Goal: Communication & Community: Answer question/provide support

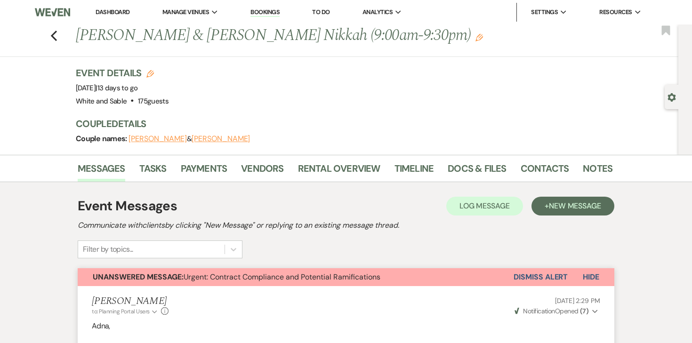
click at [117, 22] on nav "Dashboard Manage Venues Expand White and Sable Bookings To Do Analytics Expand …" at bounding box center [346, 12] width 692 height 24
click at [119, 15] on link "Dashboard" at bounding box center [113, 12] width 34 height 8
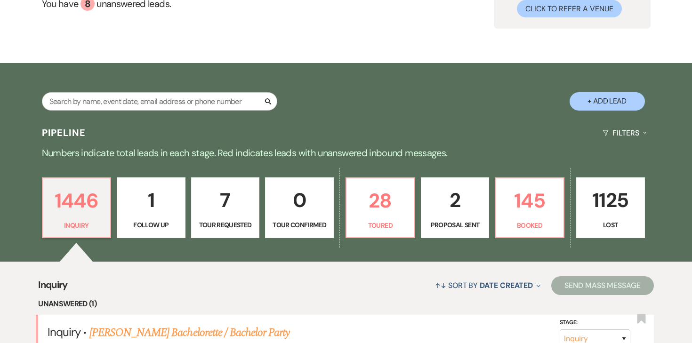
scroll to position [112, 0]
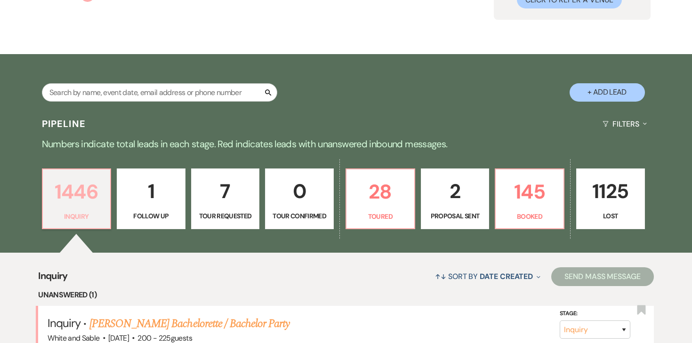
click at [74, 181] on p "1446" at bounding box center [77, 192] width 57 height 32
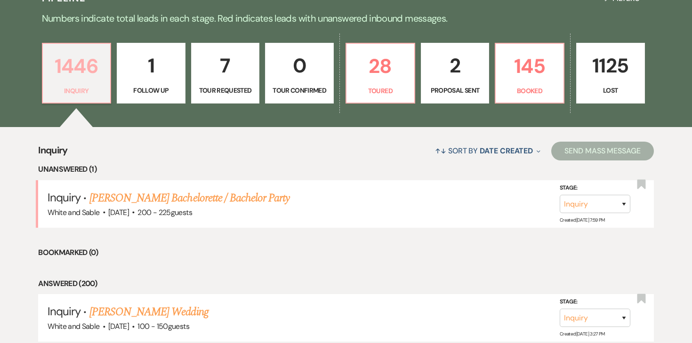
scroll to position [239, 0]
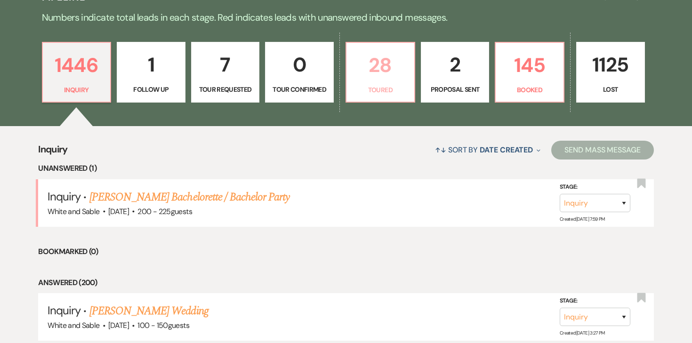
click at [370, 73] on p "28" at bounding box center [380, 65] width 57 height 32
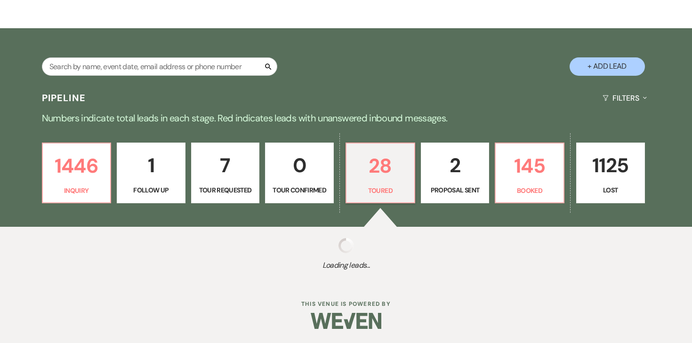
scroll to position [239, 0]
select select "5"
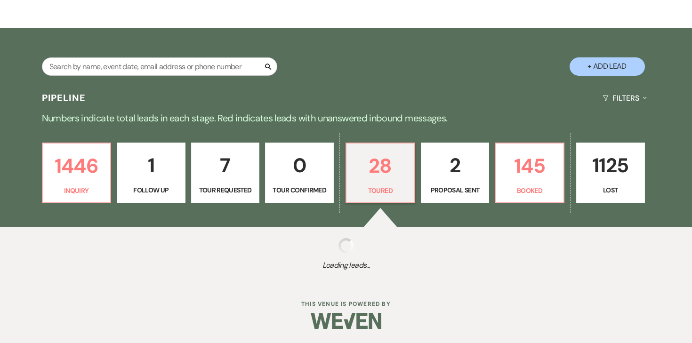
select select "5"
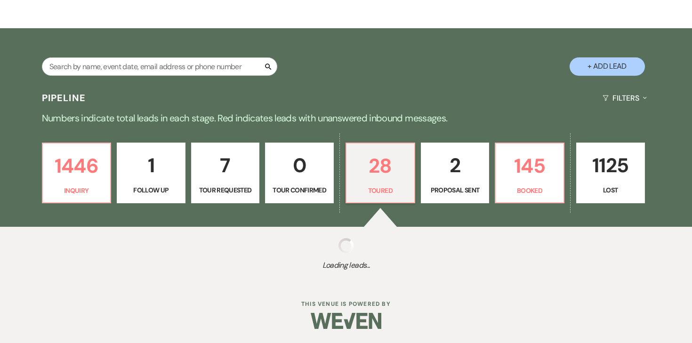
select select "5"
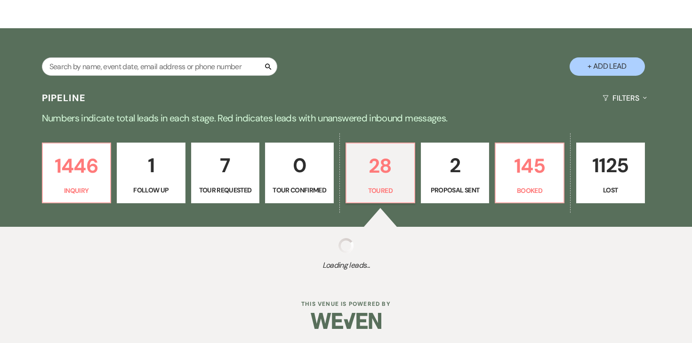
select select "5"
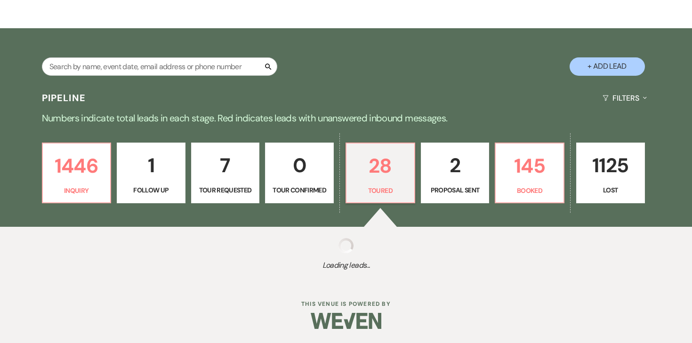
select select "5"
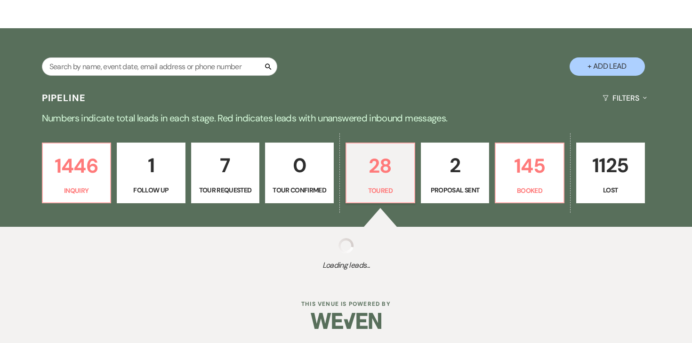
select select "5"
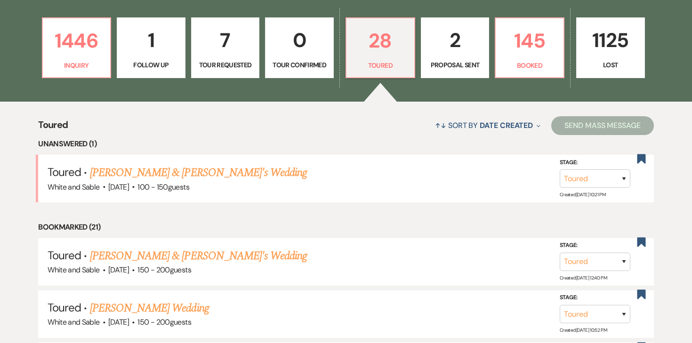
scroll to position [254, 0]
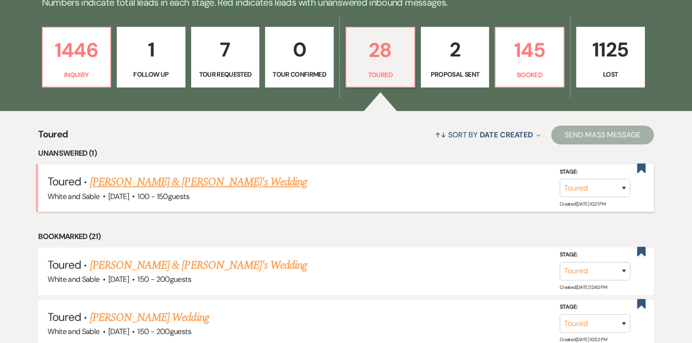
click at [189, 183] on link "[PERSON_NAME] & [PERSON_NAME]'s Wedding" at bounding box center [199, 182] width 218 height 17
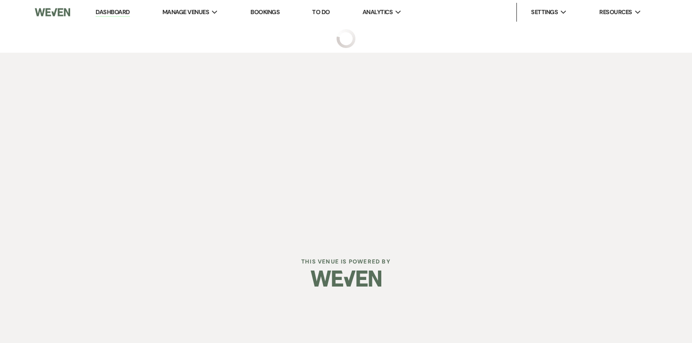
select select "5"
select select "12"
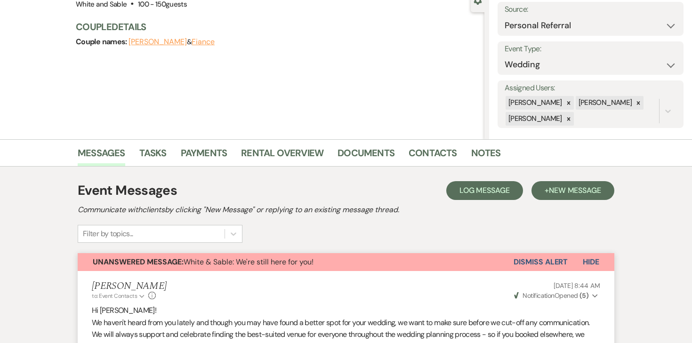
scroll to position [108, 0]
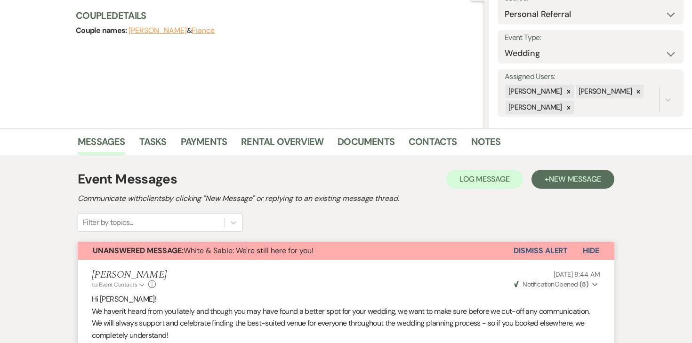
click at [527, 249] on button "Dismiss Alert" at bounding box center [541, 251] width 54 height 18
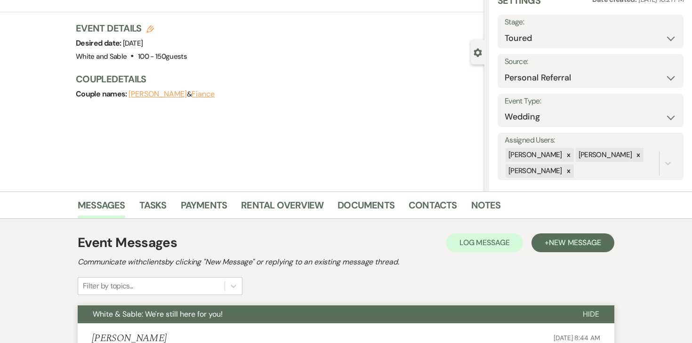
scroll to position [0, 0]
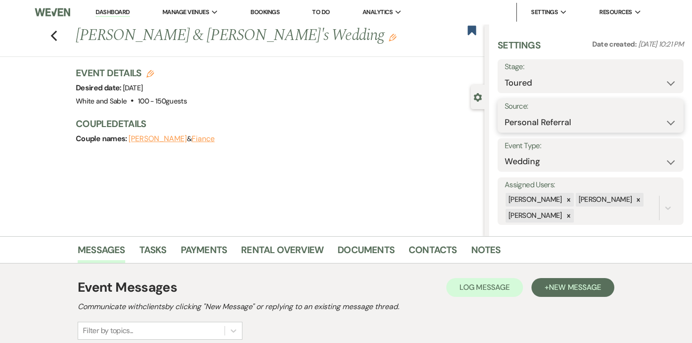
click at [555, 114] on select "Weven Venue Website Instagram Facebook Pinterest Google The Knot Wedding Wire H…" at bounding box center [591, 123] width 172 height 18
click at [544, 74] on select "Inquiry Follow Up Tour Requested Tour Confirmed Toured Proposal Sent Booked Lost" at bounding box center [591, 83] width 172 height 18
select select "8"
click at [505, 74] on select "Inquiry Follow Up Tour Requested Tour Confirmed Toured Proposal Sent Booked Lost" at bounding box center [591, 83] width 172 height 18
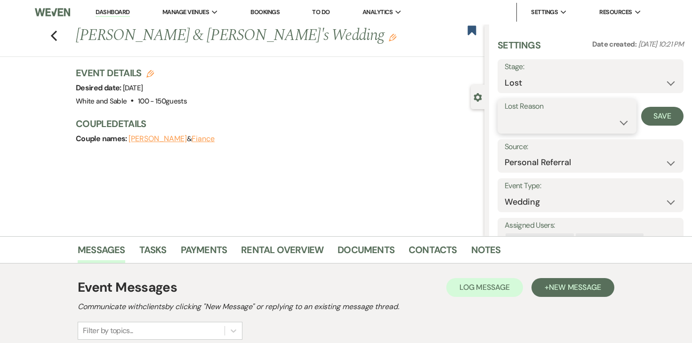
click at [540, 127] on select "Booked Elsewhere Budget Date Unavailable No Response Not a Good Match Capacity …" at bounding box center [567, 123] width 125 height 18
select select "6"
click at [505, 114] on select "Booked Elsewhere Budget Date Unavailable No Response Not a Good Match Capacity …" at bounding box center [567, 123] width 125 height 18
click at [649, 107] on button "Save" at bounding box center [662, 116] width 42 height 19
click at [54, 34] on icon "Previous" at bounding box center [53, 35] width 7 height 11
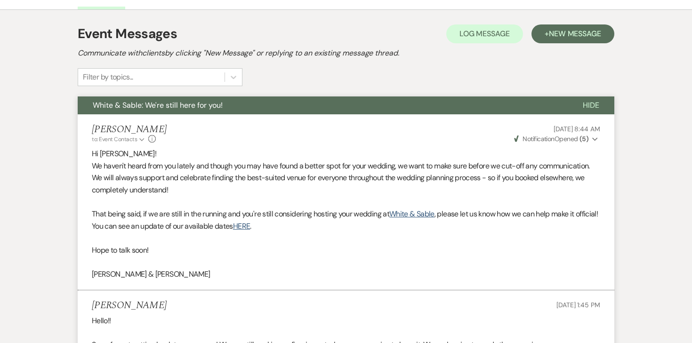
select select "5"
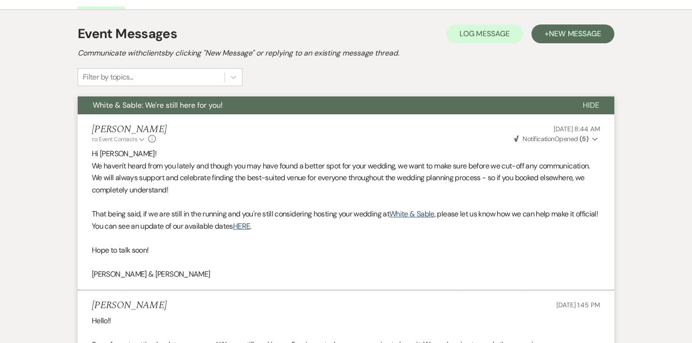
select select "5"
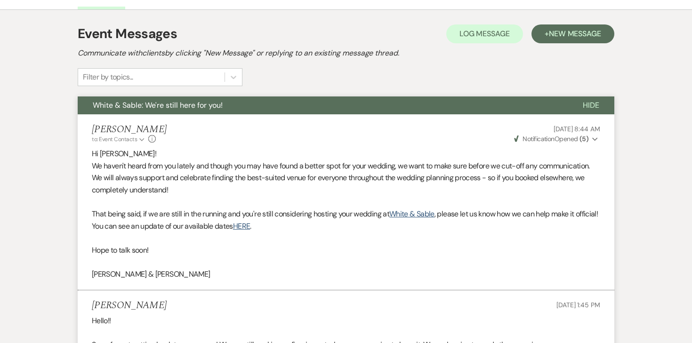
select select "5"
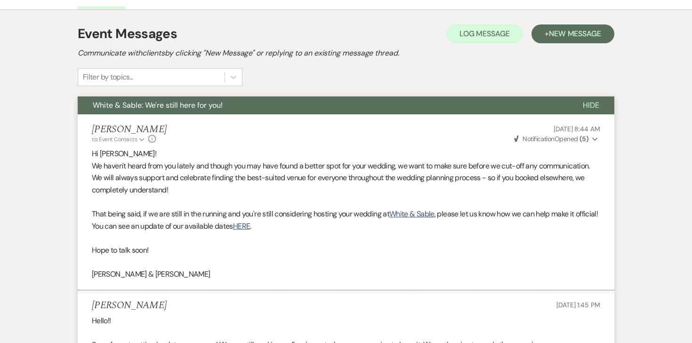
select select "5"
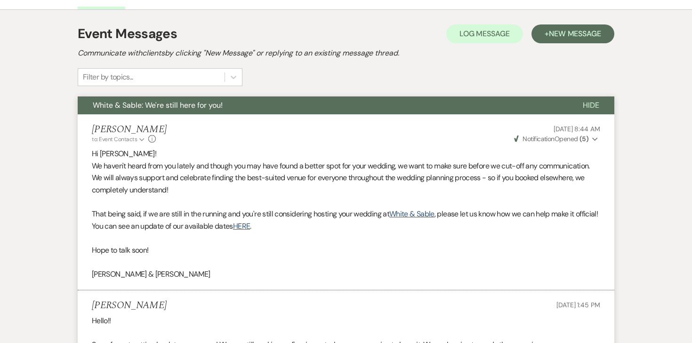
select select "5"
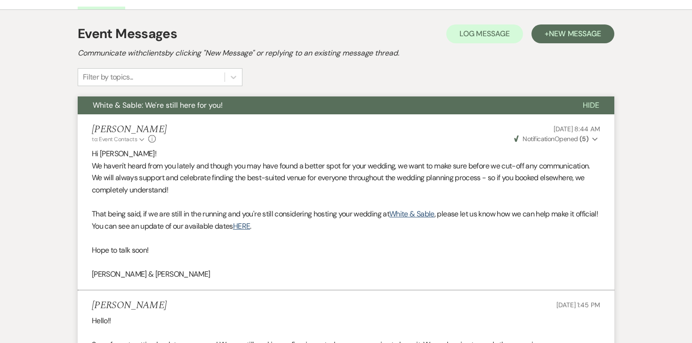
select select "5"
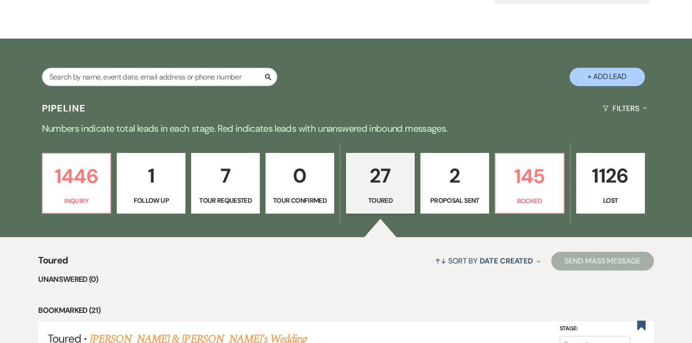
scroll to position [129, 0]
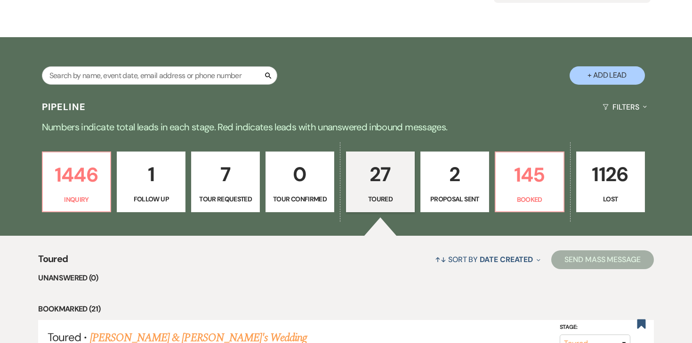
click at [486, 179] on link "2 Proposal Sent" at bounding box center [455, 182] width 69 height 61
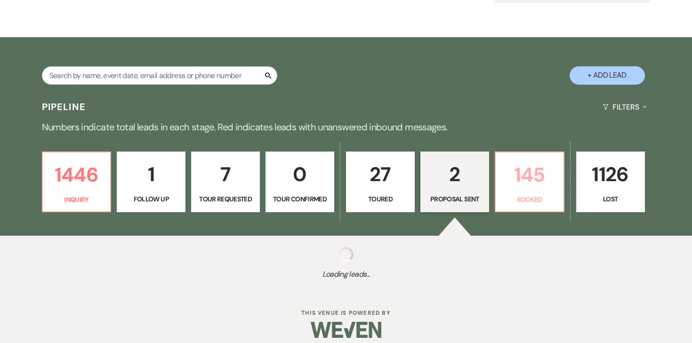
click at [530, 179] on p "145" at bounding box center [530, 175] width 57 height 32
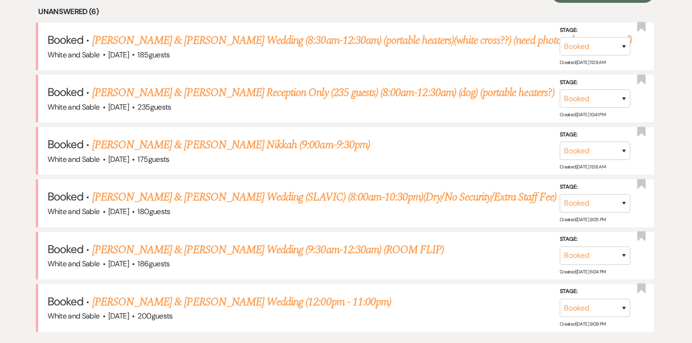
scroll to position [411, 0]
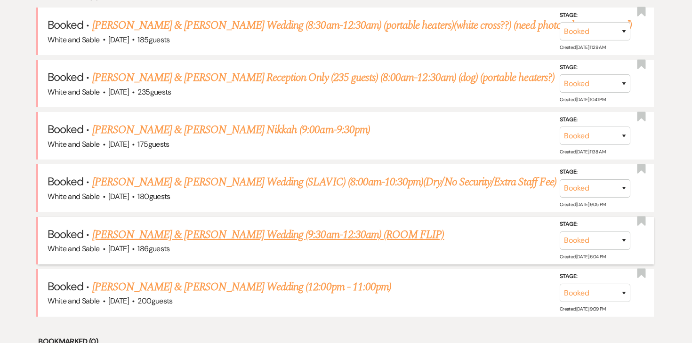
click at [200, 234] on link "[PERSON_NAME] & [PERSON_NAME] Wedding (9:30am-12:30am) (ROOM FLIP)" at bounding box center [268, 235] width 352 height 17
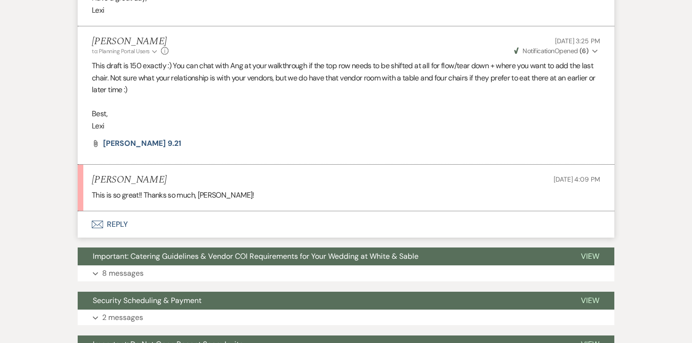
scroll to position [2120, 0]
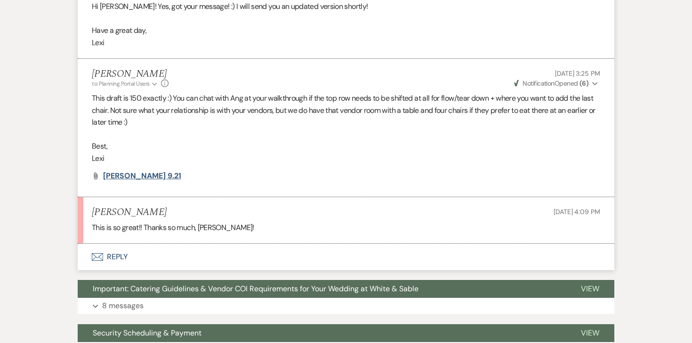
click at [133, 171] on span "[PERSON_NAME] 9.21" at bounding box center [142, 176] width 78 height 10
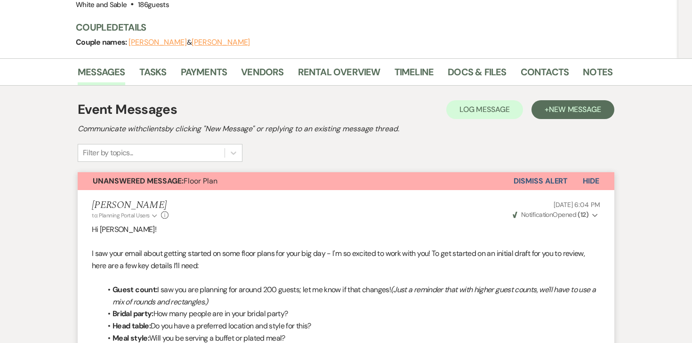
scroll to position [0, 0]
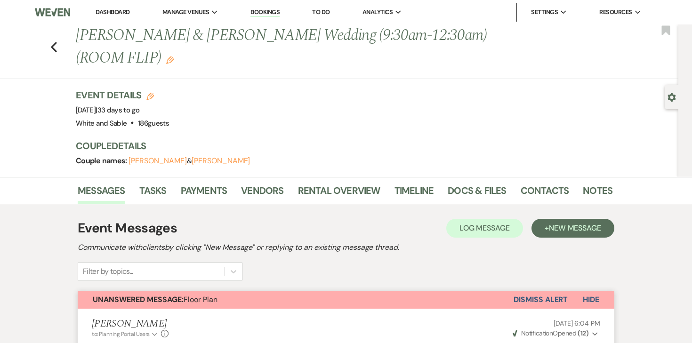
click at [56, 43] on div "Previous [PERSON_NAME] & [PERSON_NAME] Wedding (9:30am-12:30am) (ROOM FLIP) Edi…" at bounding box center [336, 51] width 683 height 55
click at [55, 41] on icon "Previous" at bounding box center [53, 46] width 7 height 11
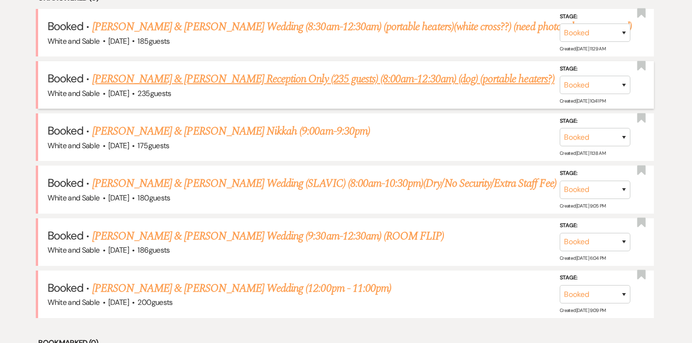
scroll to position [406, 0]
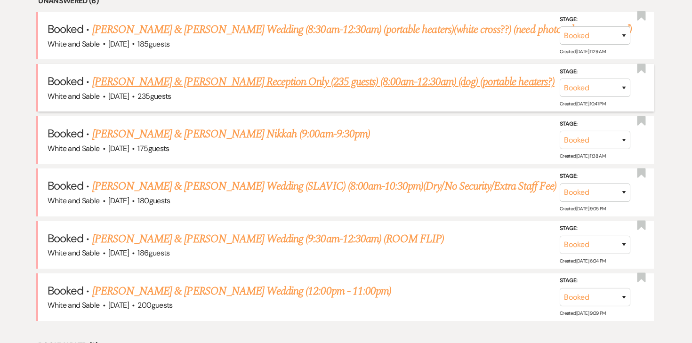
click at [156, 81] on link "[PERSON_NAME] & [PERSON_NAME] Reception Only (235 guests) (8:00am-12:30am) (dog…" at bounding box center [323, 81] width 462 height 17
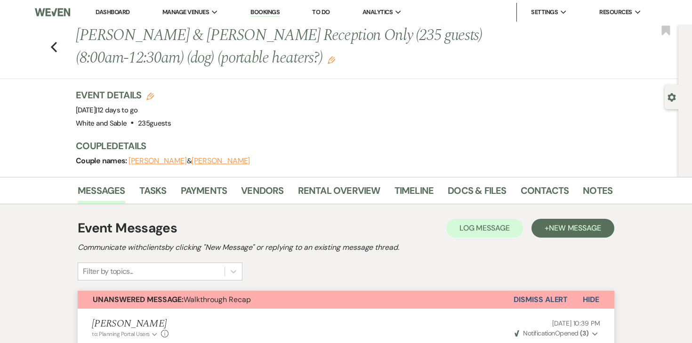
click at [164, 162] on button "[PERSON_NAME]" at bounding box center [158, 161] width 58 height 8
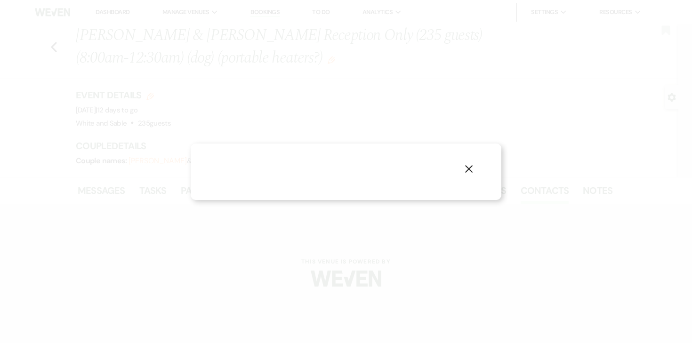
select select "1"
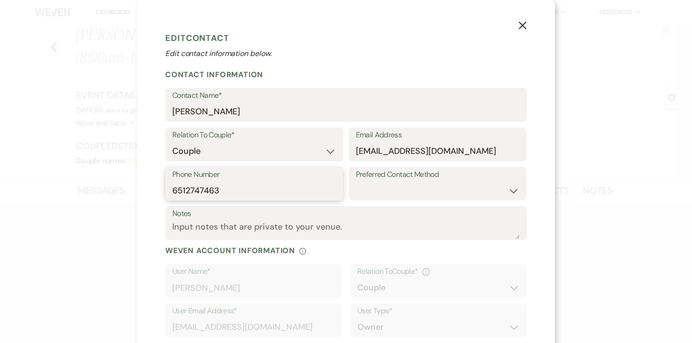
click at [232, 191] on input "6512747463" at bounding box center [254, 190] width 164 height 18
click at [522, 25] on use "button" at bounding box center [523, 26] width 8 height 8
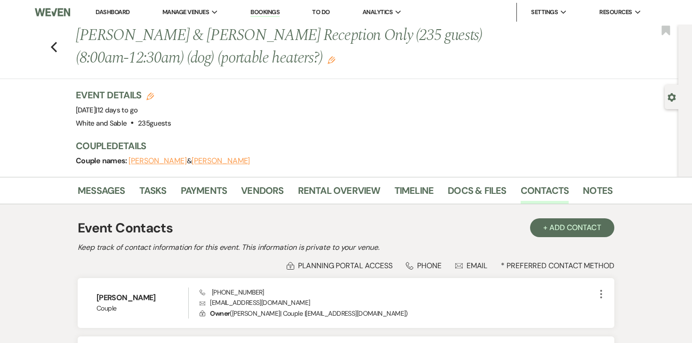
click at [328, 63] on use "button" at bounding box center [332, 61] width 8 height 8
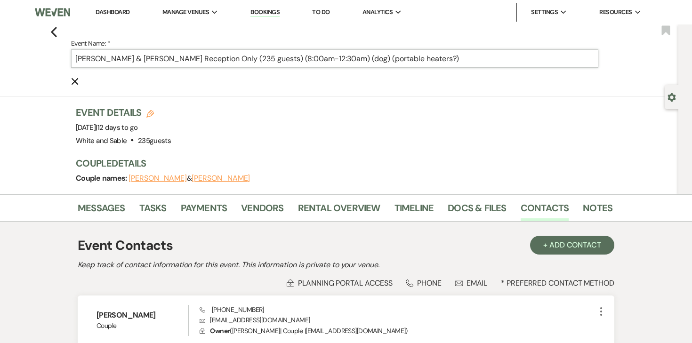
click at [291, 58] on input "[PERSON_NAME] & [PERSON_NAME] Reception Only (235 guests) (8:00am-12:30am) (dog…" at bounding box center [334, 58] width 527 height 18
click at [248, 59] on input "[PERSON_NAME] & [PERSON_NAME] Reception Only (235 guests) (8:00am-12:30am) (dog…" at bounding box center [334, 58] width 527 height 18
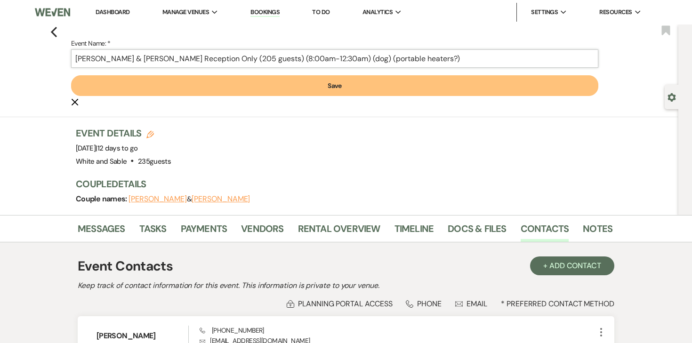
type input "[PERSON_NAME] & [PERSON_NAME] Reception Only (205 guests) (8:00am-12:30am) (dog…"
click at [354, 87] on button "Save" at bounding box center [334, 85] width 527 height 21
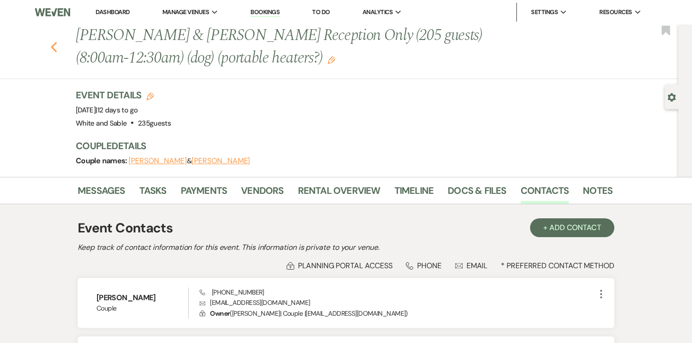
click at [56, 49] on icon "Previous" at bounding box center [53, 46] width 7 height 11
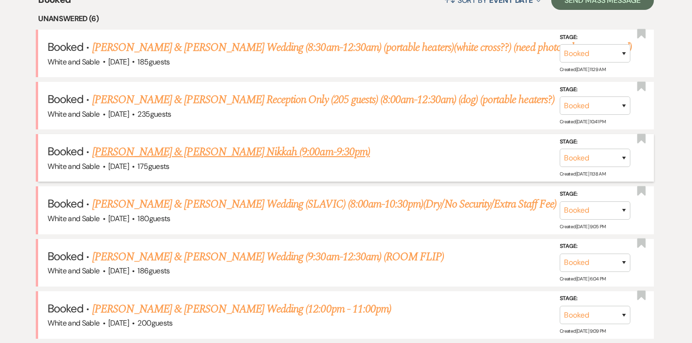
scroll to position [384, 0]
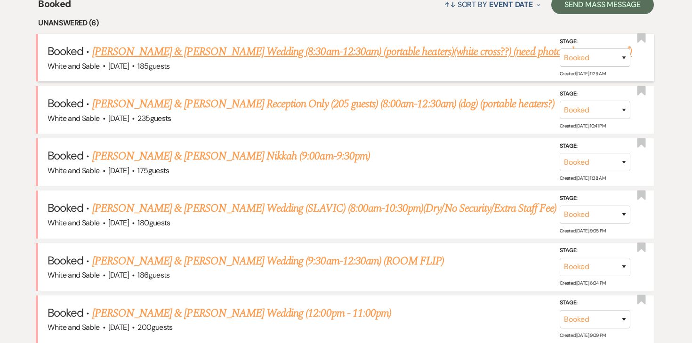
click at [223, 55] on link "[PERSON_NAME] & [PERSON_NAME] Wedding (8:30am-12:30am) (portable heaters)(white…" at bounding box center [362, 51] width 540 height 17
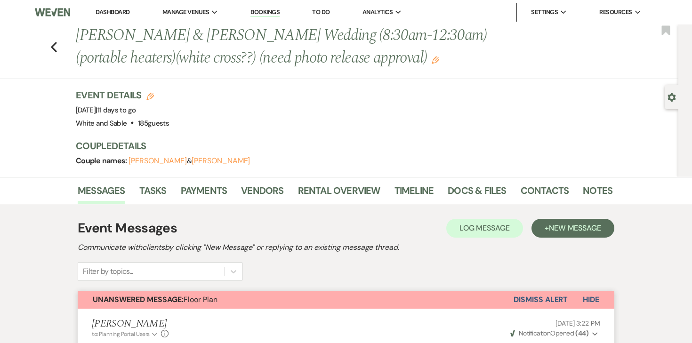
click at [149, 162] on button "[PERSON_NAME]" at bounding box center [158, 161] width 58 height 8
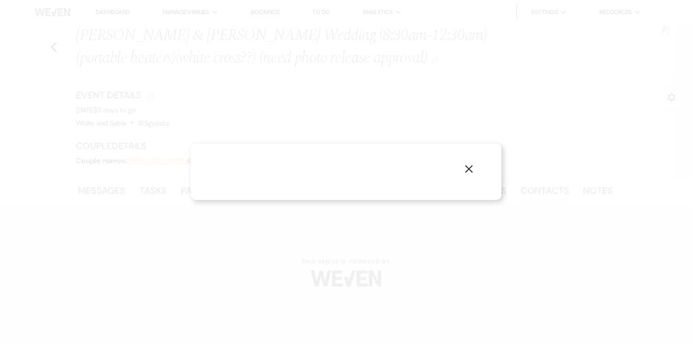
select select "1"
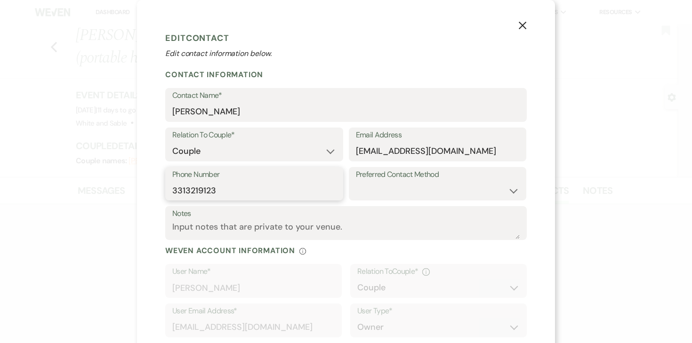
click at [211, 186] on input "3313219123" at bounding box center [254, 190] width 164 height 18
click at [606, 141] on div "X Edit Contact Edit contact information below. Contact Information Contact Name…" at bounding box center [346, 171] width 692 height 343
click at [527, 25] on button "X" at bounding box center [523, 25] width 14 height 16
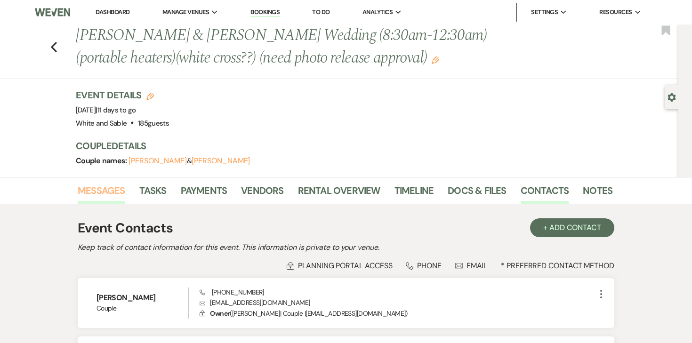
click at [108, 197] on link "Messages" at bounding box center [102, 193] width 48 height 21
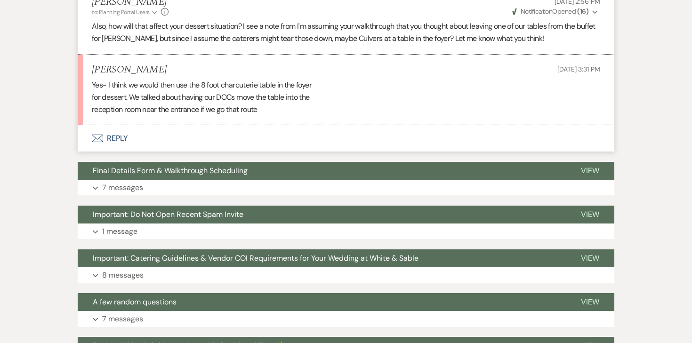
scroll to position [4166, 0]
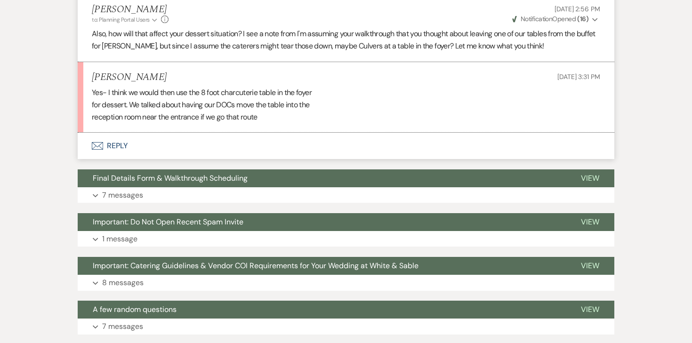
click at [119, 144] on button "Envelope Reply" at bounding box center [346, 146] width 537 height 26
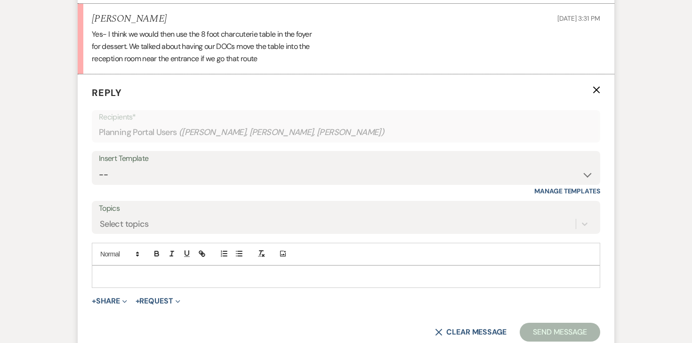
scroll to position [4224, 0]
click at [125, 273] on p at bounding box center [346, 277] width 494 height 10
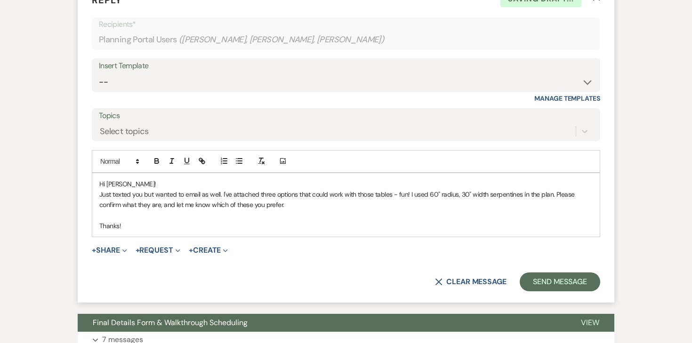
scroll to position [4325, 0]
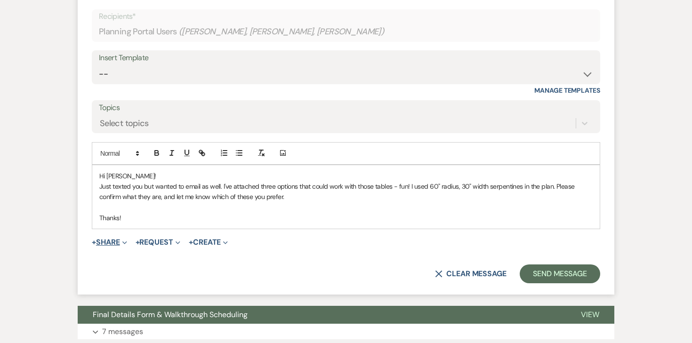
click at [110, 241] on button "+ Share Expand" at bounding box center [109, 243] width 35 height 8
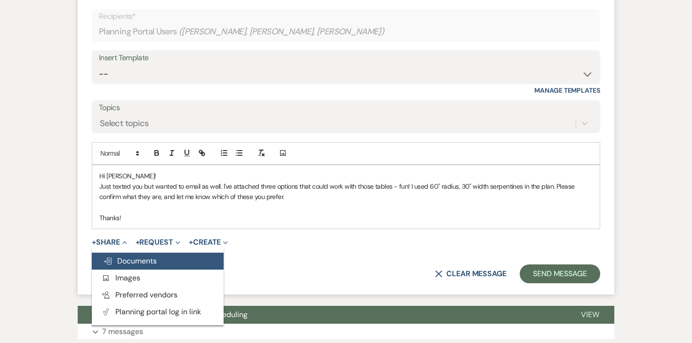
click at [115, 260] on span "Doc Upload Documents" at bounding box center [130, 261] width 54 height 10
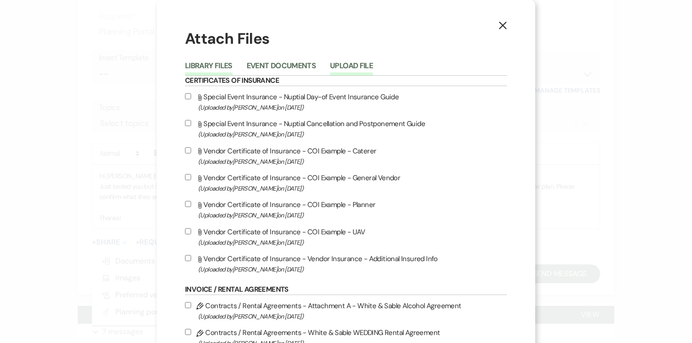
click at [347, 63] on button "Upload File" at bounding box center [351, 68] width 43 height 13
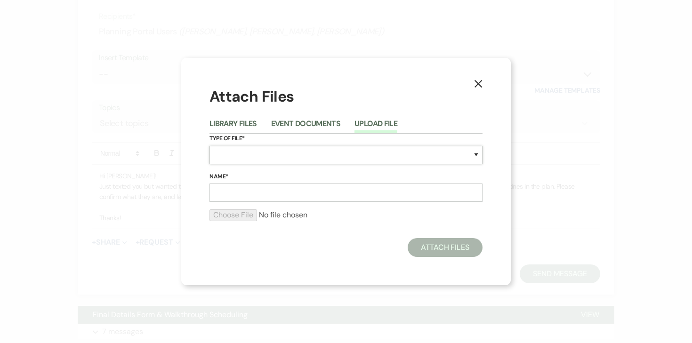
click at [236, 160] on select "Special Event Insurance Vendor Certificate of Insurance Contracts / Rental Agre…" at bounding box center [346, 155] width 273 height 18
select select "24"
click at [210, 146] on select "Special Event Insurance Vendor Certificate of Insurance Contracts / Rental Agre…" at bounding box center [346, 155] width 273 height 18
click at [278, 199] on input "Name*" at bounding box center [346, 193] width 273 height 18
type input "e"
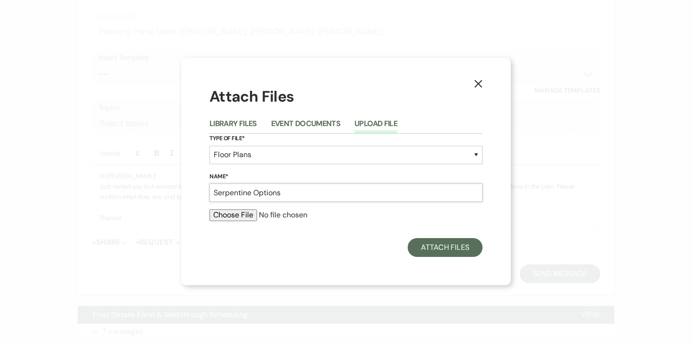
type input "Serpentine Options"
click at [248, 216] on input "file" at bounding box center [346, 215] width 273 height 11
type input "C:\fakepath\Dinner Options w_ serpentine.pdf"
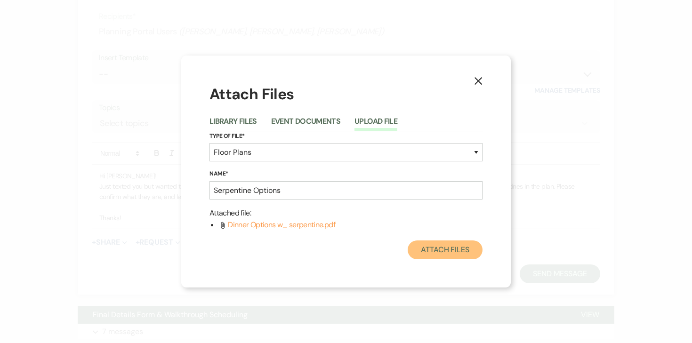
click at [425, 250] on button "Attach Files" at bounding box center [445, 250] width 75 height 19
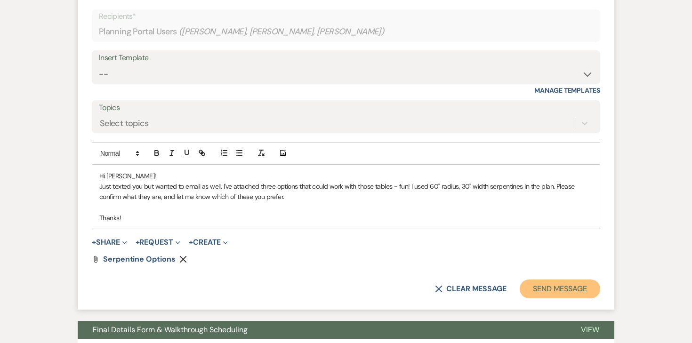
click at [527, 284] on button "Send Message" at bounding box center [560, 289] width 81 height 19
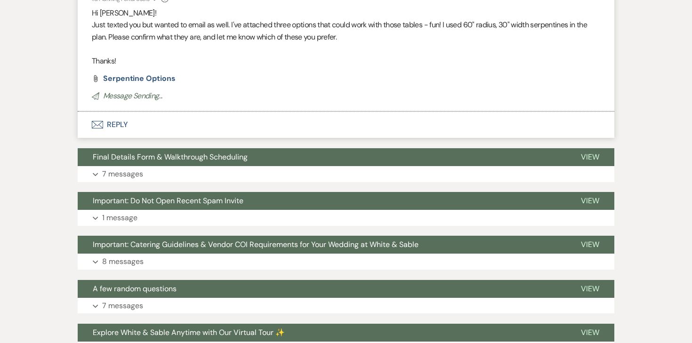
scroll to position [4463, 0]
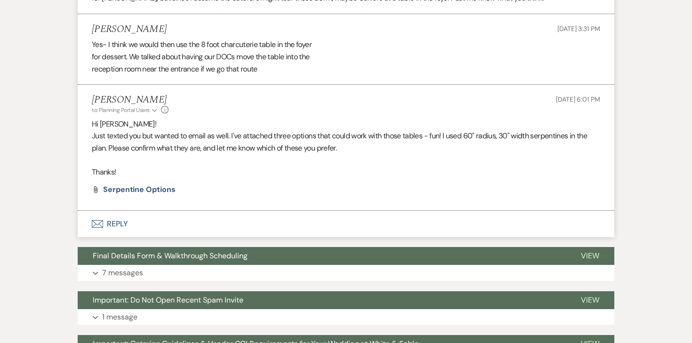
click at [113, 219] on button "Envelope Reply" at bounding box center [346, 224] width 537 height 26
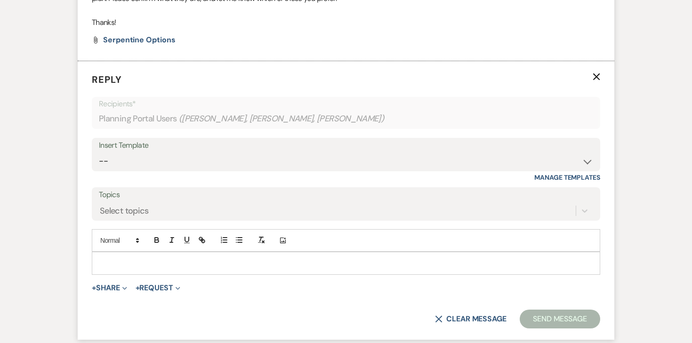
scroll to position [4392, 0]
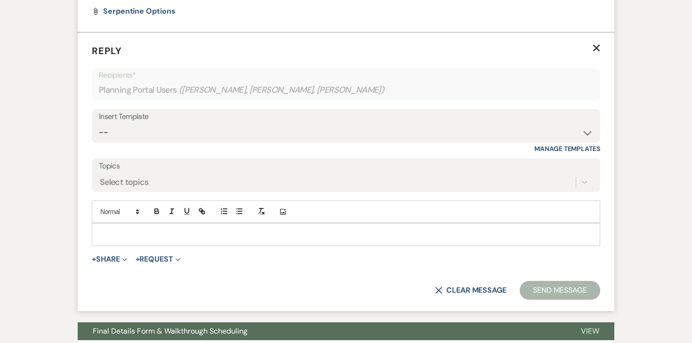
click at [145, 240] on div at bounding box center [346, 235] width 508 height 22
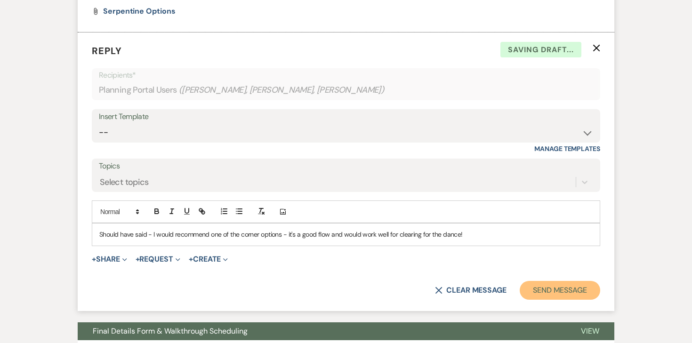
click at [536, 291] on button "Send Message" at bounding box center [560, 290] width 81 height 19
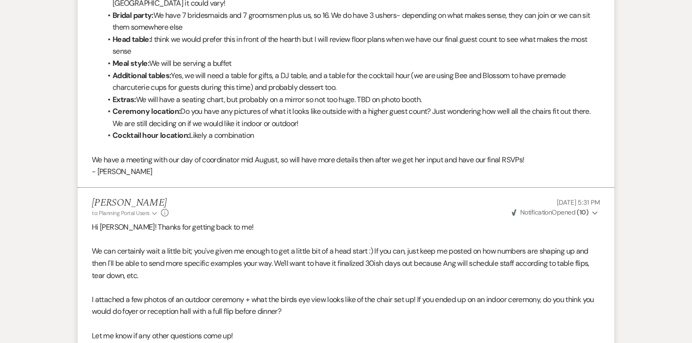
scroll to position [0, 0]
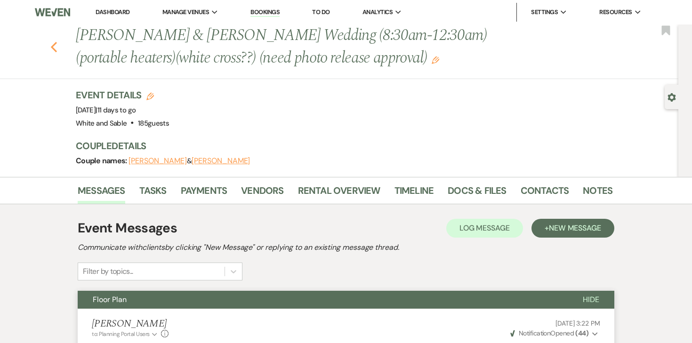
click at [53, 49] on icon "Previous" at bounding box center [53, 46] width 7 height 11
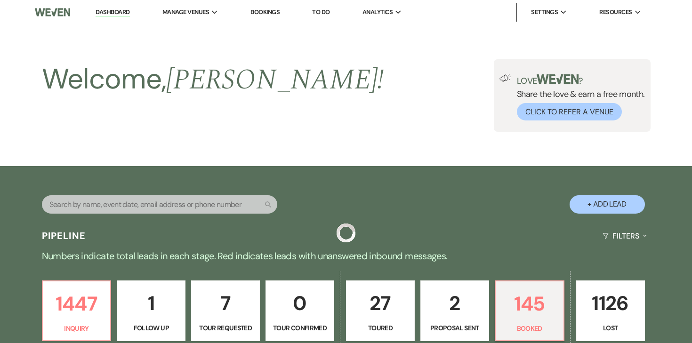
scroll to position [384, 0]
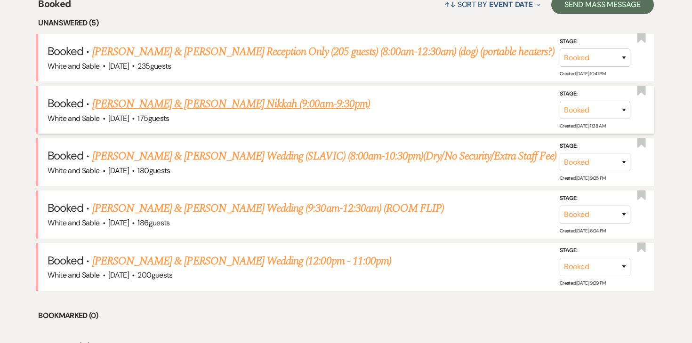
click at [165, 106] on link "[PERSON_NAME] & [PERSON_NAME] Nikkah (9:00am-9:30pm)" at bounding box center [231, 104] width 278 height 17
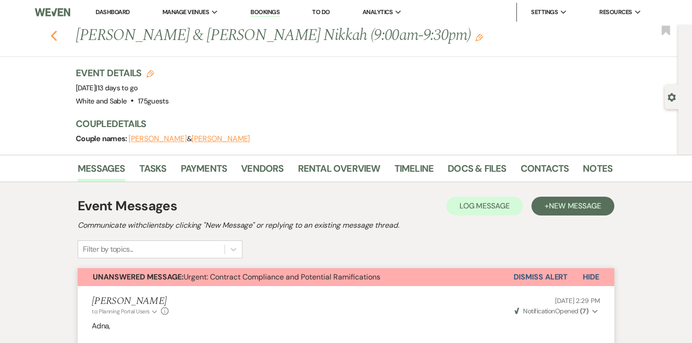
click at [53, 32] on icon "Previous" at bounding box center [53, 35] width 7 height 11
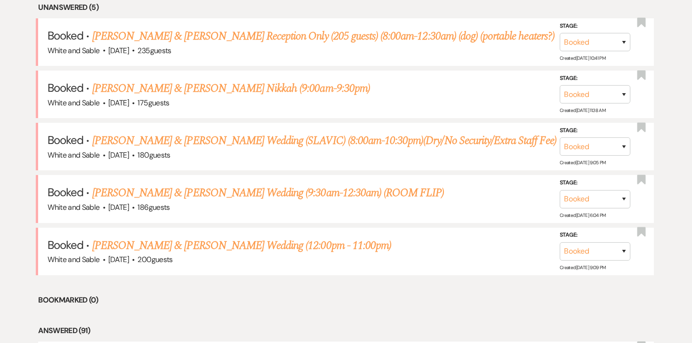
scroll to position [410, 0]
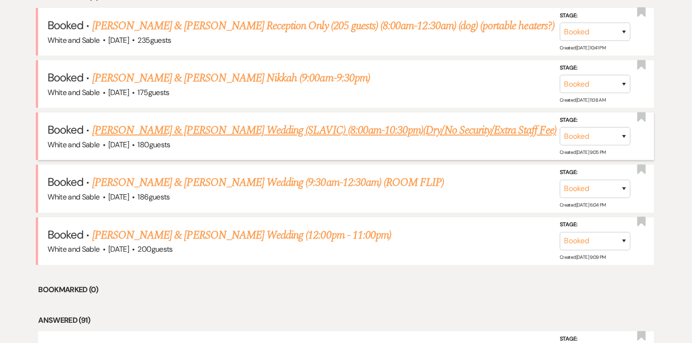
click at [153, 130] on link "[PERSON_NAME] & [PERSON_NAME] Wedding (SLAVIC) (8:00am-10:30pm)(Dry/No Security…" at bounding box center [324, 130] width 464 height 17
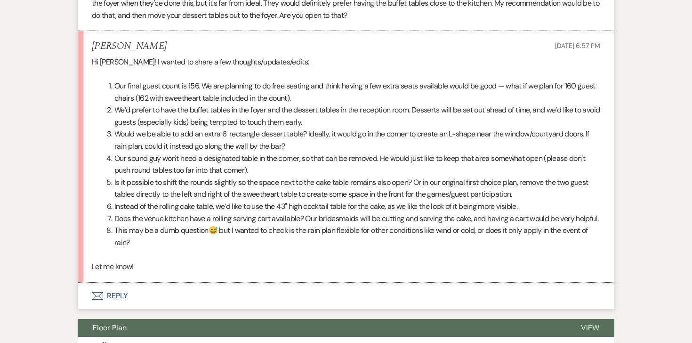
scroll to position [1779, 0]
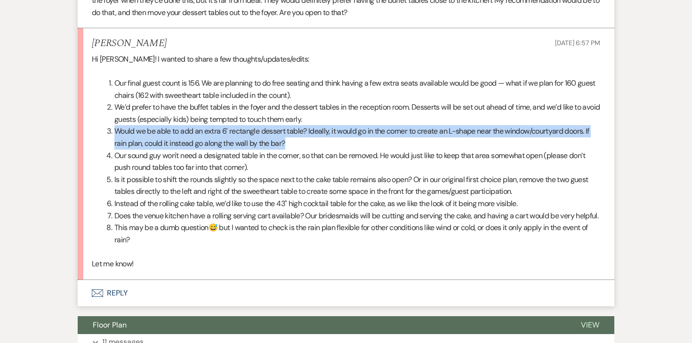
drag, startPoint x: 110, startPoint y: 144, endPoint x: 285, endPoint y: 152, distance: 174.9
click at [285, 149] on li "Would we be able to add an extra 6' rectangle dessert table? Ideally, it would …" at bounding box center [351, 137] width 497 height 24
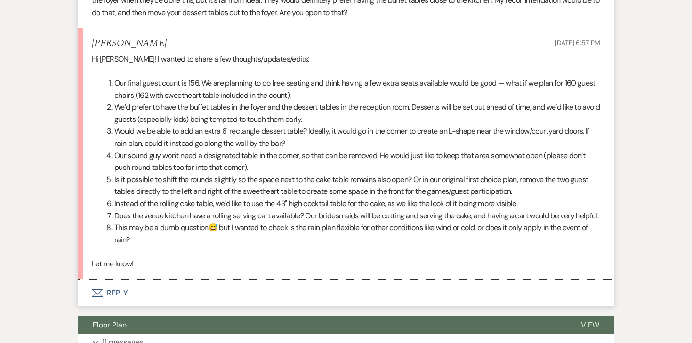
click at [119, 169] on li "Our sound guy won't need a designated table in the corner, so that can be remov…" at bounding box center [351, 162] width 497 height 24
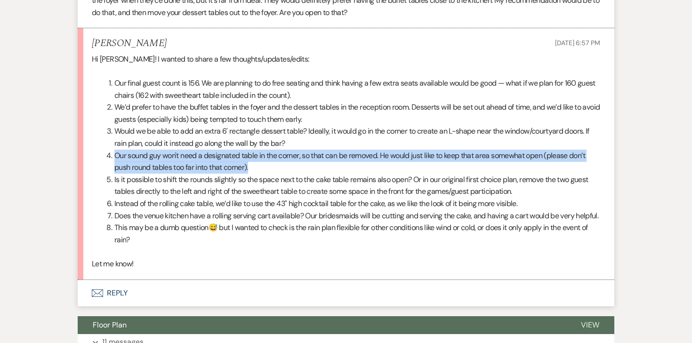
drag, startPoint x: 106, startPoint y: 168, endPoint x: 265, endPoint y: 182, distance: 158.9
click at [265, 174] on li "Our sound guy won't need a designated table in the corner, so that can be remov…" at bounding box center [351, 162] width 497 height 24
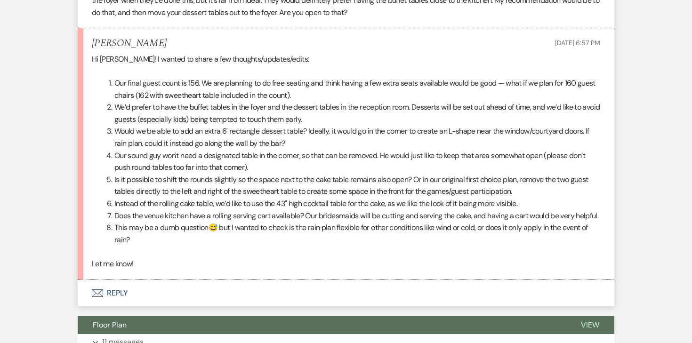
click at [153, 190] on li "Is it possible to shift the rounds slightly so the space next to the cake table…" at bounding box center [351, 186] width 497 height 24
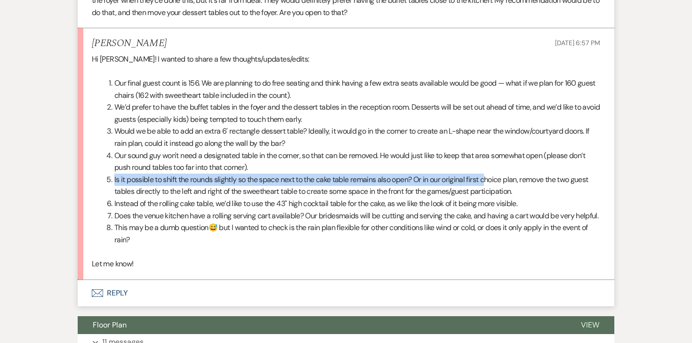
drag, startPoint x: 112, startPoint y: 193, endPoint x: 488, endPoint y: 190, distance: 375.8
click at [488, 191] on li "Is it possible to shift the rounds slightly so the space next to the cake table…" at bounding box center [351, 186] width 497 height 24
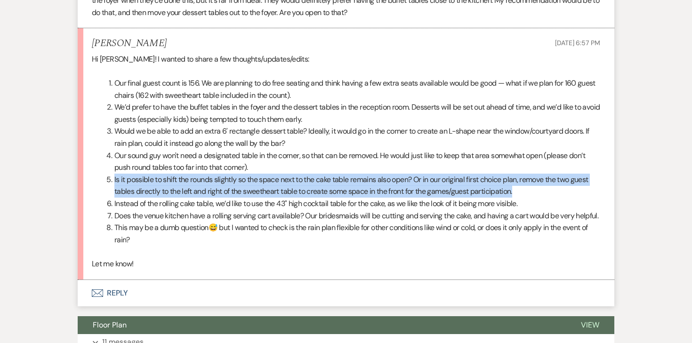
drag, startPoint x: 520, startPoint y: 204, endPoint x: 79, endPoint y: 187, distance: 442.1
click at [79, 187] on li "[PERSON_NAME] [DATE] 6:57 PM Hi [PERSON_NAME]! I wanted to share a few thoughts…" at bounding box center [346, 153] width 537 height 251
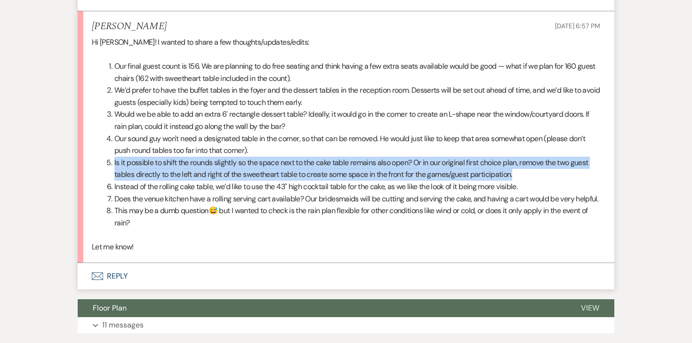
scroll to position [1799, 0]
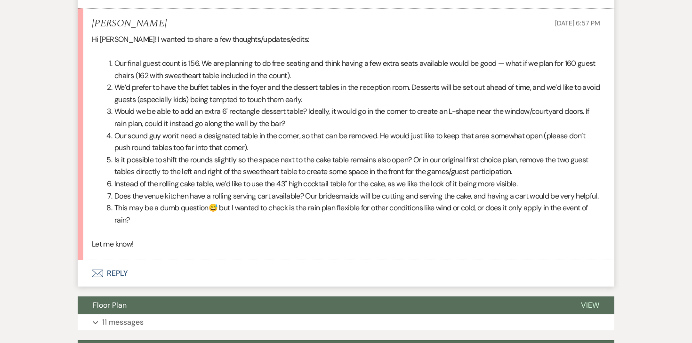
click at [178, 190] on li "Instead of the rolling cake table, we’d like to use the 43" high cocktail table…" at bounding box center [351, 184] width 497 height 12
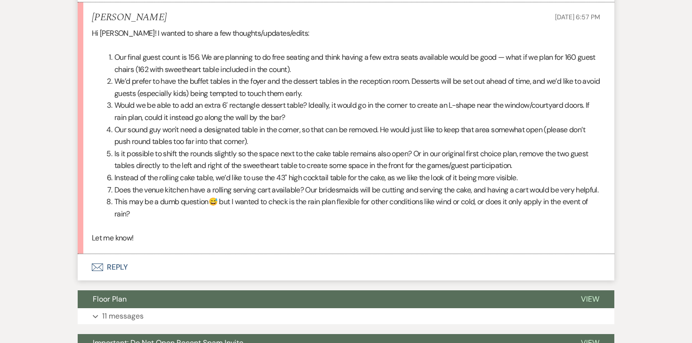
click at [165, 184] on li "Instead of the rolling cake table, we’d like to use the 43" high cocktail table…" at bounding box center [351, 178] width 497 height 12
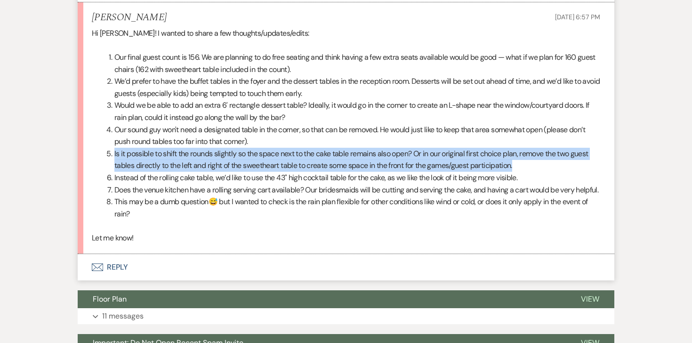
drag, startPoint x: 112, startPoint y: 167, endPoint x: 523, endPoint y: 176, distance: 411.7
click at [523, 172] on li "Is it possible to shift the rounds slightly so the space next to the cake table…" at bounding box center [351, 160] width 497 height 24
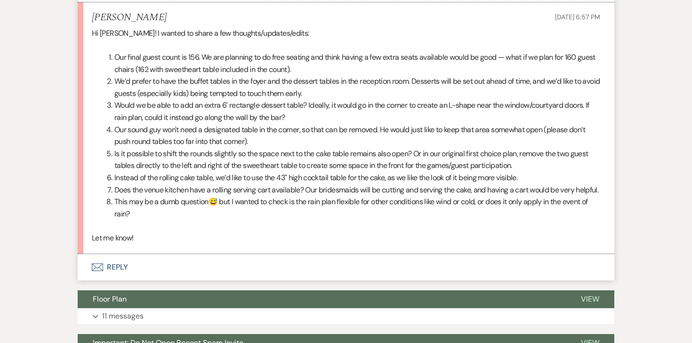
click at [187, 196] on li "Does the venue kitchen have a rolling serving cart available? Our bridesmaids w…" at bounding box center [351, 190] width 497 height 12
click at [194, 184] on li "Instead of the rolling cake table, we’d like to use the 43" high cocktail table…" at bounding box center [351, 178] width 497 height 12
click at [185, 196] on li "Does the venue kitchen have a rolling serving cart available? Our bridesmaids w…" at bounding box center [351, 190] width 497 height 12
click at [146, 220] on li "This may be a dumb question😅 but I wanted to check is the rain plan flexible fo…" at bounding box center [351, 208] width 497 height 24
click at [115, 281] on button "Envelope Reply" at bounding box center [346, 267] width 537 height 26
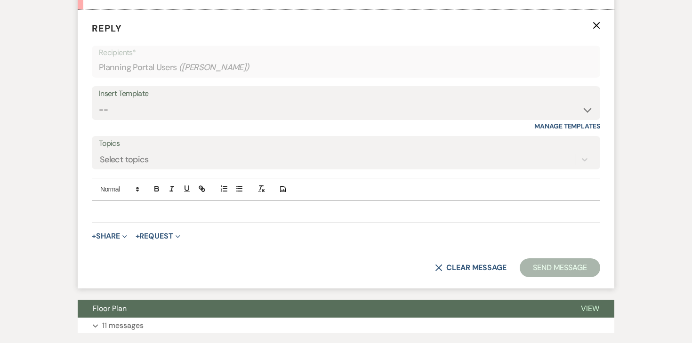
scroll to position [2051, 0]
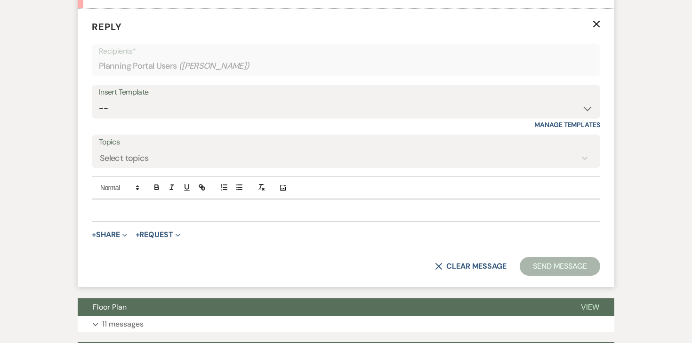
click at [176, 221] on div at bounding box center [346, 211] width 508 height 22
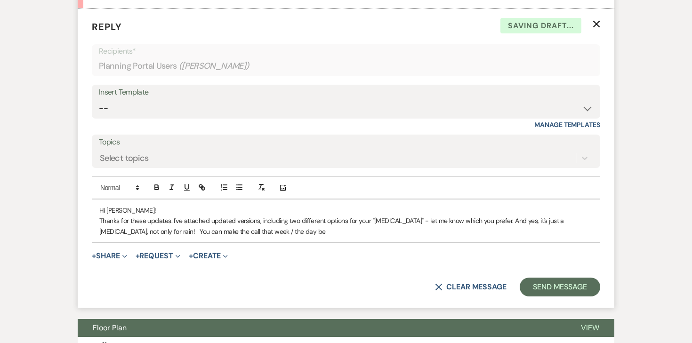
click at [157, 268] on form "Reply X Saving draft... Recipients* Planning Portal Users ( [PERSON_NAME] ) Ins…" at bounding box center [346, 158] width 537 height 300
click at [179, 237] on p "Thanks for these updates. I've attached updated versions, including two differe…" at bounding box center [346, 226] width 494 height 21
drag, startPoint x: 257, startPoint y: 257, endPoint x: 120, endPoint y: 257, distance: 137.1
click at [120, 237] on p "Thanks for these updates. I've attached updated versions, including two differe…" at bounding box center [346, 226] width 494 height 21
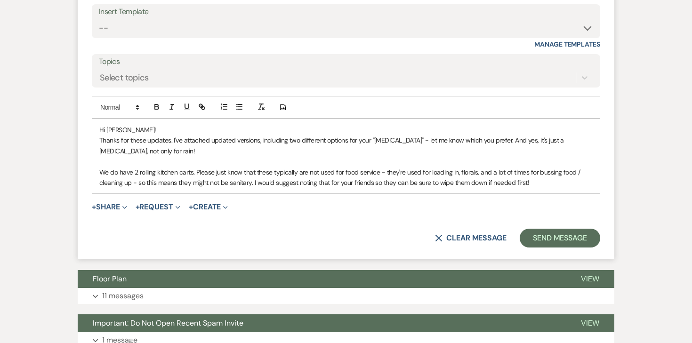
scroll to position [2139, 0]
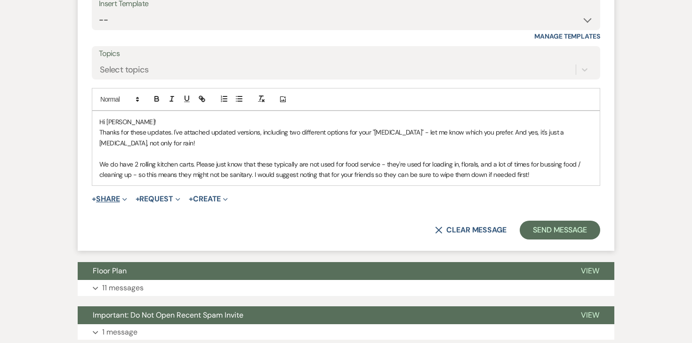
click at [115, 203] on button "+ Share Expand" at bounding box center [109, 199] width 35 height 8
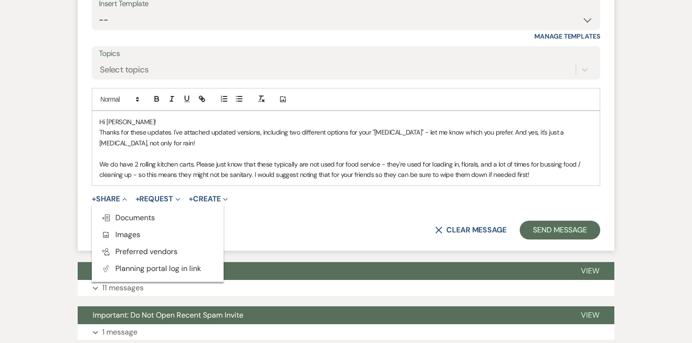
click at [360, 159] on p at bounding box center [346, 153] width 494 height 10
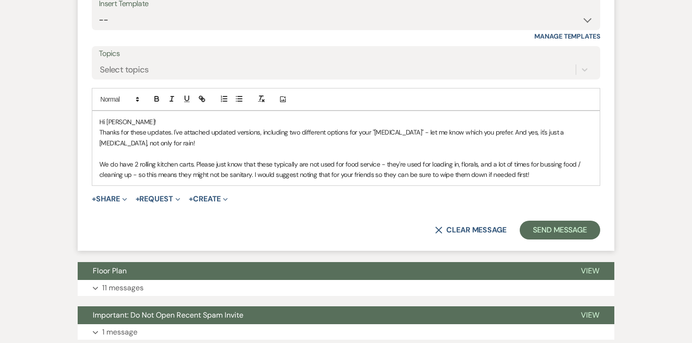
click at [539, 186] on div "Hi [PERSON_NAME]! Thanks for these updates. I've attached updated versions, inc…" at bounding box center [346, 148] width 508 height 74
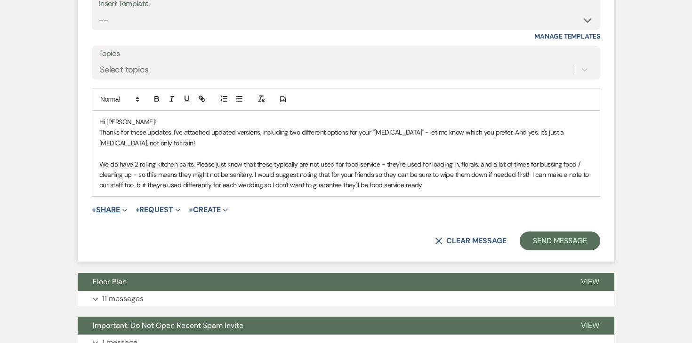
click at [119, 214] on button "+ Share Expand" at bounding box center [109, 210] width 35 height 8
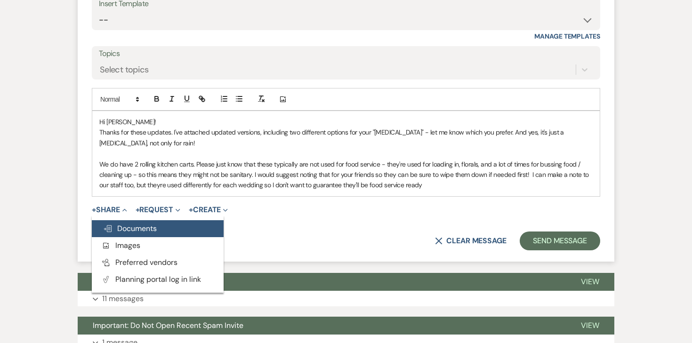
click at [117, 234] on span "Doc Upload Documents" at bounding box center [130, 229] width 54 height 10
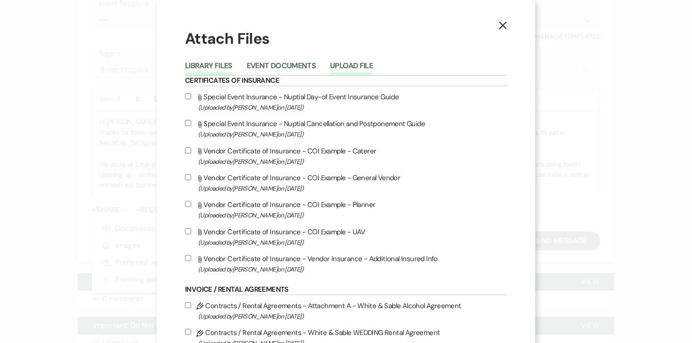
click at [352, 67] on button "Upload File" at bounding box center [351, 68] width 43 height 13
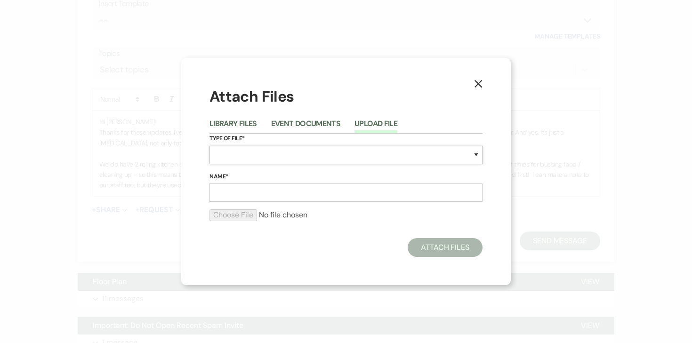
click at [243, 158] on select "Special Event Insurance Vendor Certificate of Insurance Contracts / Rental Agre…" at bounding box center [346, 155] width 273 height 18
select select "24"
click at [210, 146] on select "Special Event Insurance Vendor Certificate of Insurance Contracts / Rental Agre…" at bounding box center [346, 155] width 273 height 18
click at [289, 192] on input "Name*" at bounding box center [346, 193] width 273 height 18
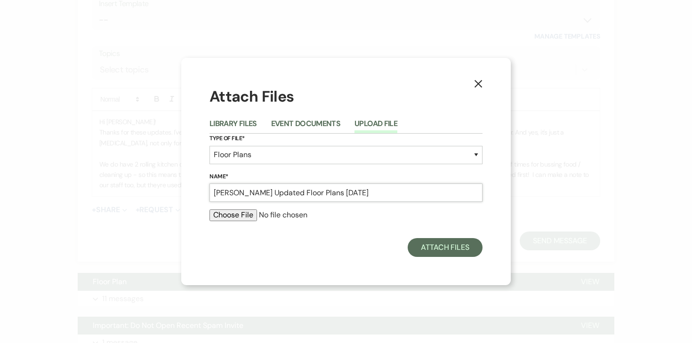
type input "[PERSON_NAME] Updated Floor Plans [DATE]"
click at [241, 220] on input "file" at bounding box center [346, 215] width 273 height 11
type input "C:\fakepath\[PERSON_NAME] Updated Floor Plans [DATE].pdf"
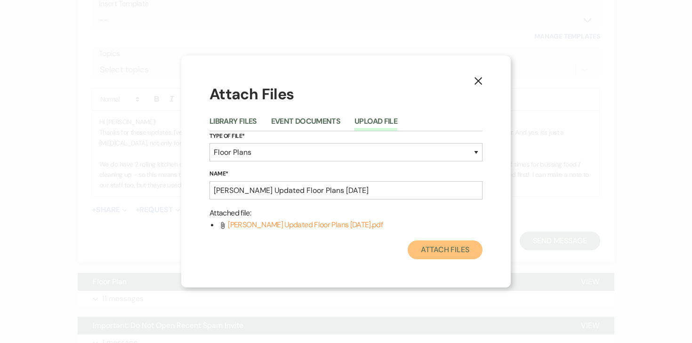
click at [455, 252] on button "Attach Files" at bounding box center [445, 250] width 75 height 19
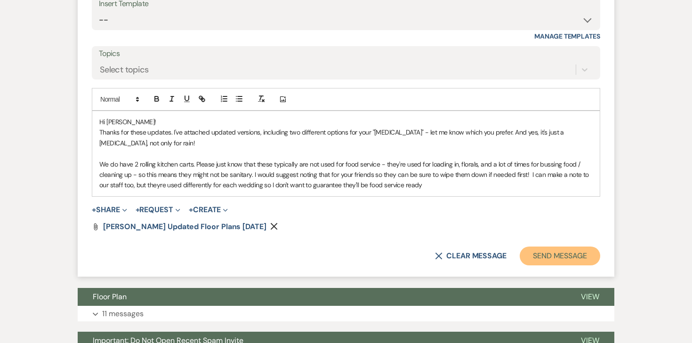
click at [543, 266] on button "Send Message" at bounding box center [560, 256] width 81 height 19
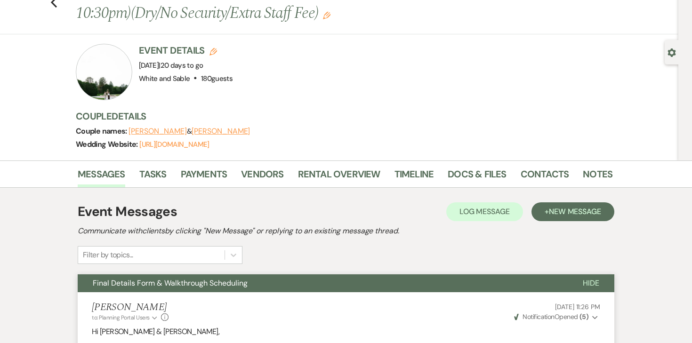
scroll to position [0, 0]
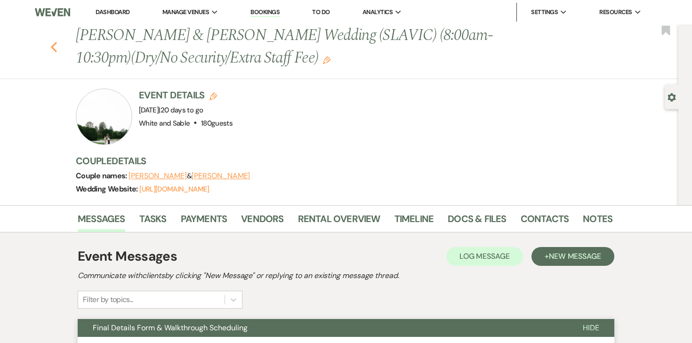
click at [57, 41] on icon "Previous" at bounding box center [53, 46] width 7 height 11
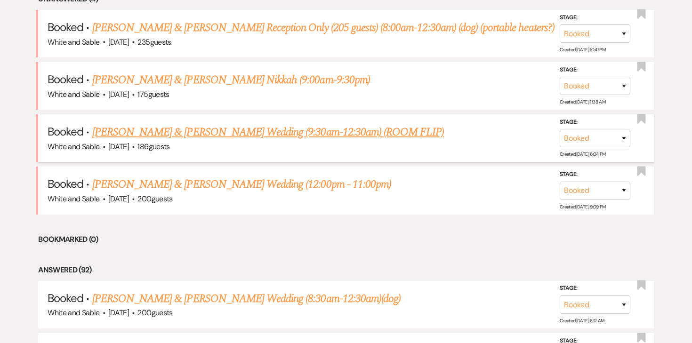
scroll to position [407, 0]
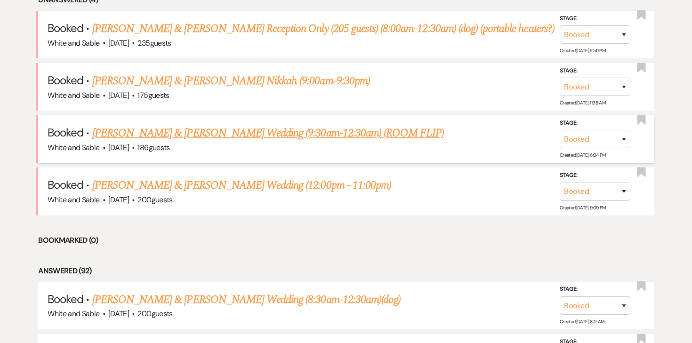
click at [228, 131] on link "[PERSON_NAME] & [PERSON_NAME] Wedding (9:30am-12:30am) (ROOM FLIP)" at bounding box center [268, 133] width 352 height 17
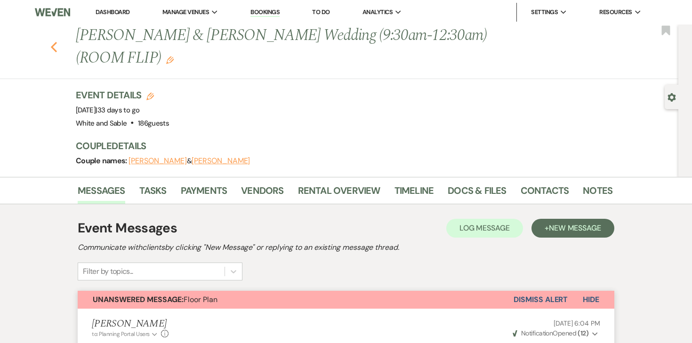
click at [56, 41] on icon "Previous" at bounding box center [53, 46] width 7 height 11
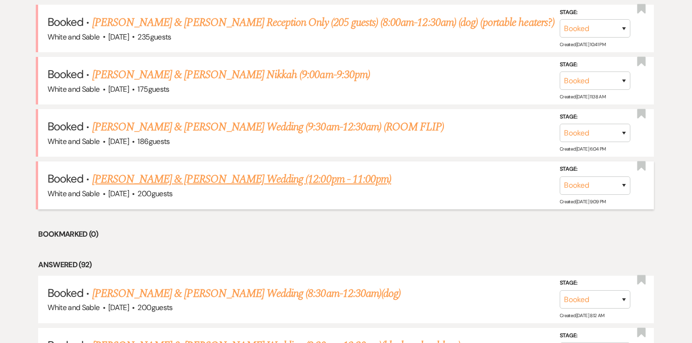
scroll to position [416, 0]
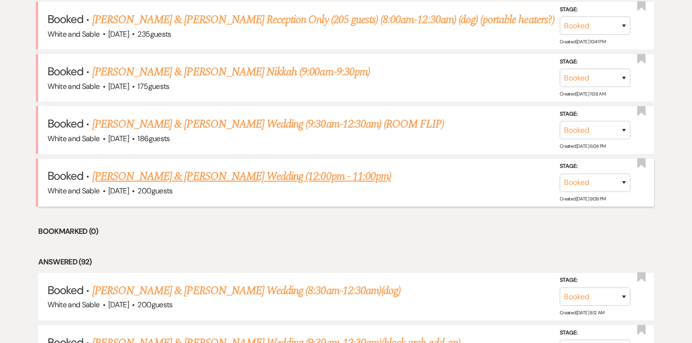
click at [135, 192] on span "·" at bounding box center [133, 192] width 3 height 0
click at [147, 175] on link "[PERSON_NAME] & [PERSON_NAME] Wedding (12:00pm - 11:00pm)" at bounding box center [241, 176] width 299 height 17
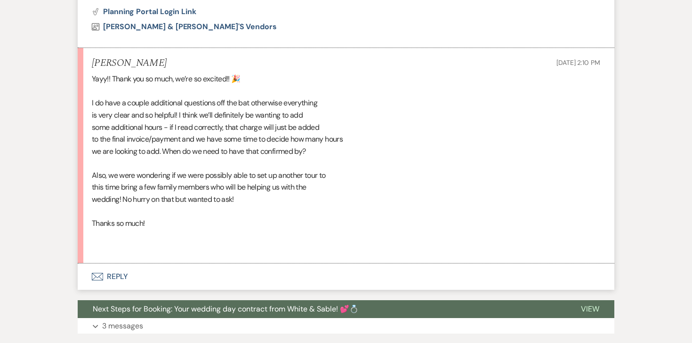
scroll to position [690, 0]
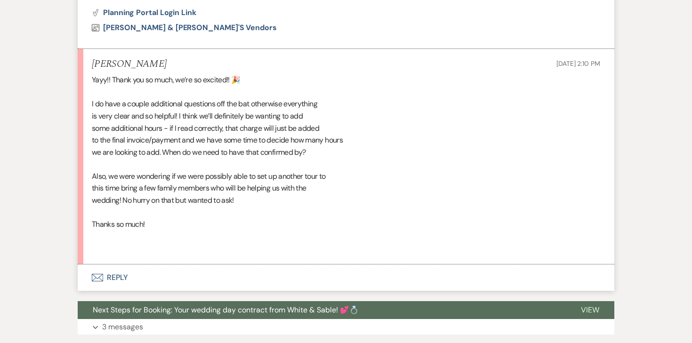
click at [115, 265] on button "Envelope Reply" at bounding box center [346, 278] width 537 height 26
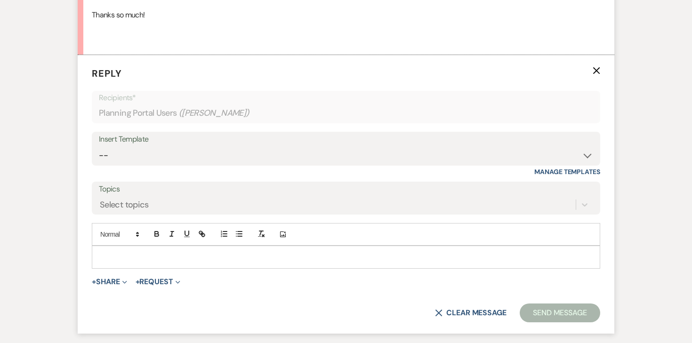
scroll to position [900, 0]
click at [171, 251] on p at bounding box center [346, 256] width 494 height 10
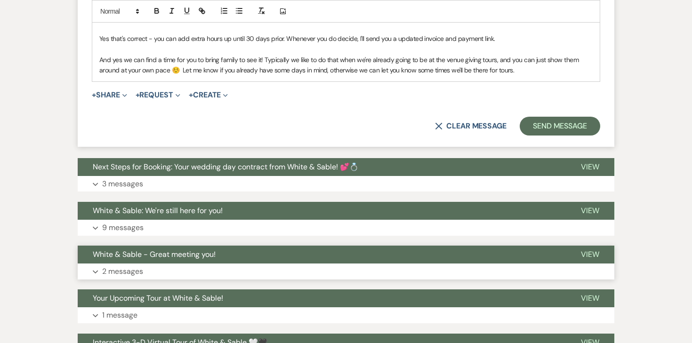
scroll to position [1153, 0]
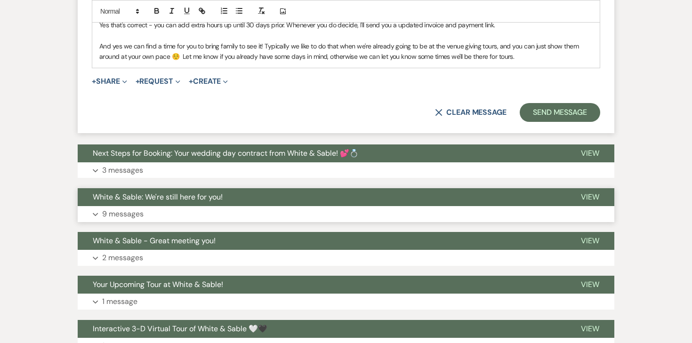
click at [129, 208] on p "9 messages" at bounding box center [122, 214] width 41 height 12
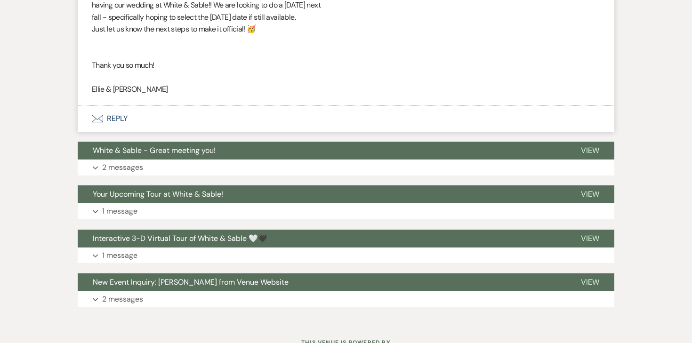
scroll to position [2596, 0]
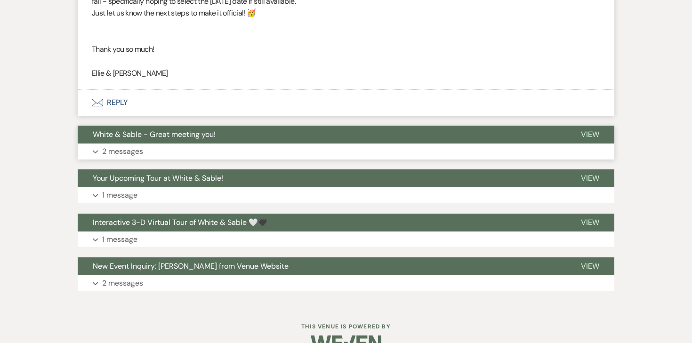
click at [137, 146] on p "2 messages" at bounding box center [122, 152] width 41 height 12
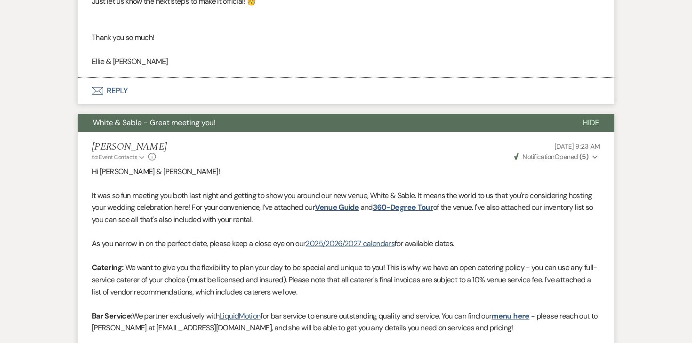
scroll to position [2611, 0]
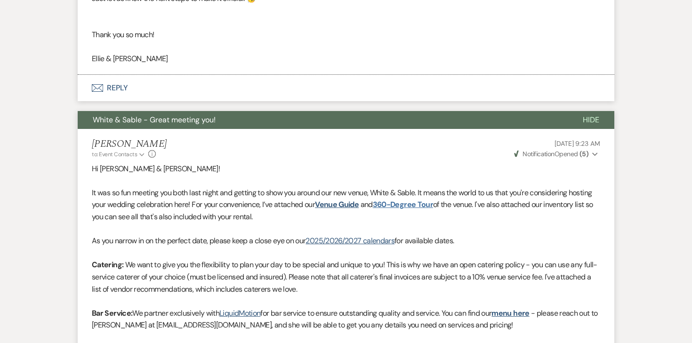
click at [414, 200] on link "360-Degree Tour" at bounding box center [403, 205] width 60 height 10
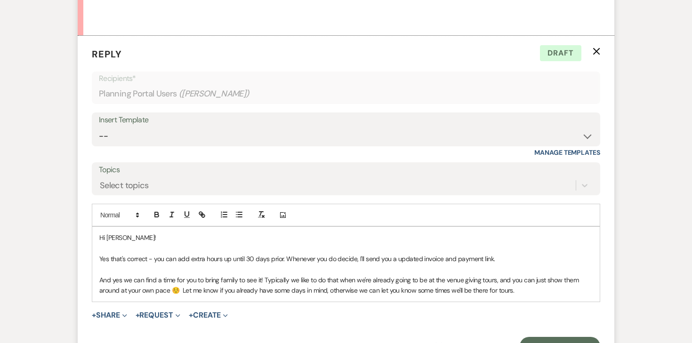
scroll to position [925, 0]
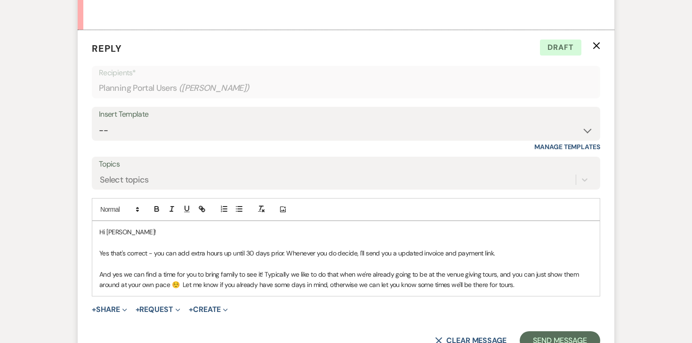
click at [526, 269] on p "And yes we can find a time for you to bring family to see it! Typically we like…" at bounding box center [346, 279] width 494 height 21
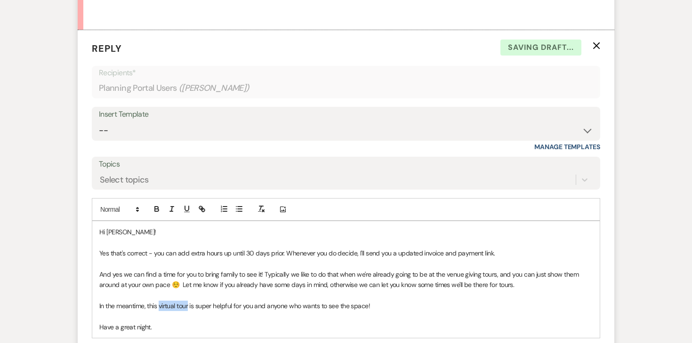
drag, startPoint x: 160, startPoint y: 284, endPoint x: 189, endPoint y: 285, distance: 29.7
click at [190, 301] on p "In the meantime, this virtual tour is super helpful for you and anyone who want…" at bounding box center [346, 306] width 494 height 10
click at [157, 205] on icon "button" at bounding box center [157, 209] width 8 height 8
click at [203, 208] on line "button" at bounding box center [202, 209] width 2 height 2
paste input "[URL][DOMAIN_NAME]"
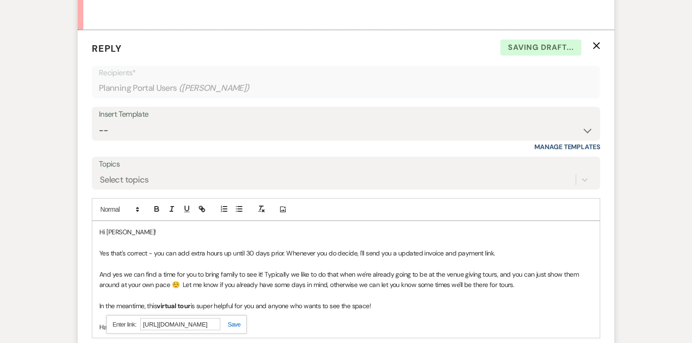
scroll to position [0, 61]
type input "[URL][DOMAIN_NAME]"
click at [235, 321] on link at bounding box center [230, 324] width 20 height 7
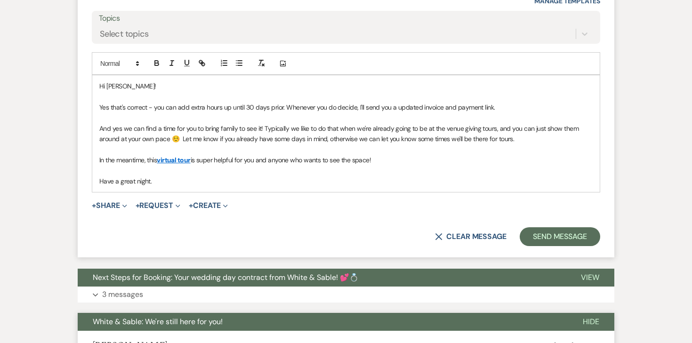
scroll to position [1076, 0]
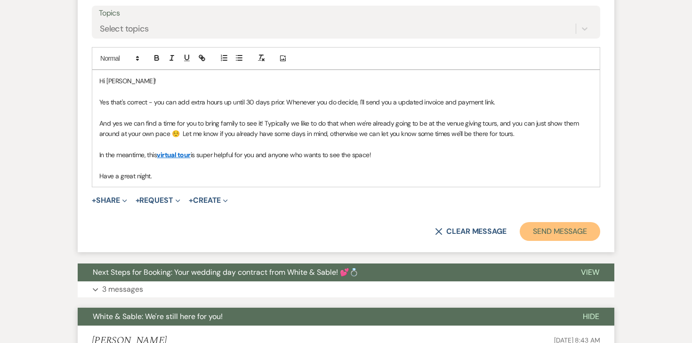
click at [542, 222] on button "Send Message" at bounding box center [560, 231] width 81 height 19
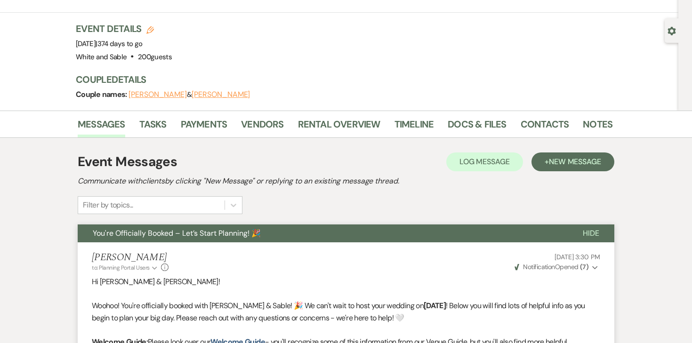
scroll to position [0, 0]
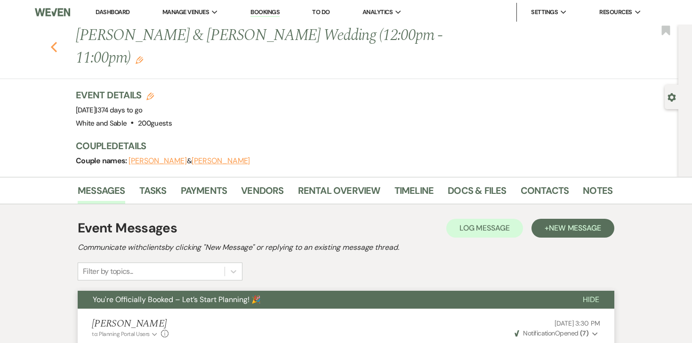
click at [54, 42] on use "button" at bounding box center [54, 47] width 6 height 10
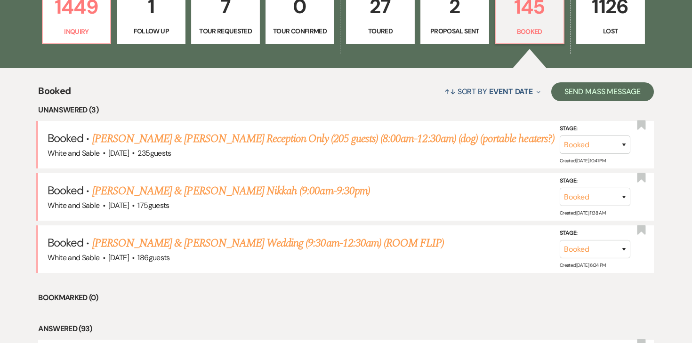
scroll to position [312, 0]
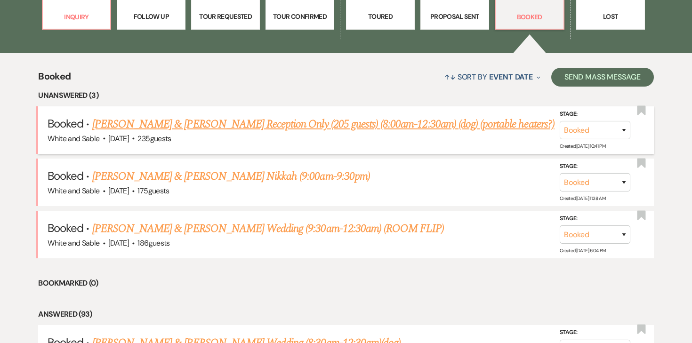
click at [154, 130] on link "[PERSON_NAME] & [PERSON_NAME] Reception Only (205 guests) (8:00am-12:30am) (dog…" at bounding box center [323, 124] width 462 height 17
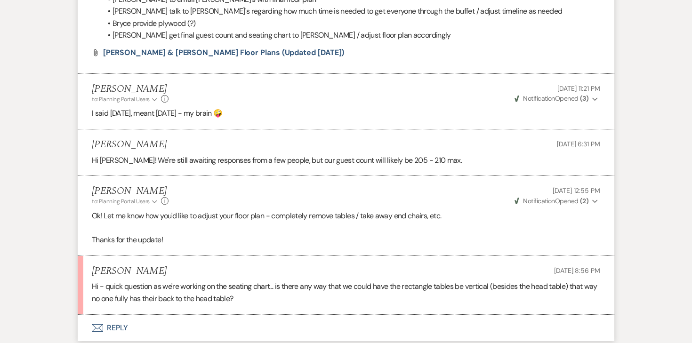
scroll to position [875, 0]
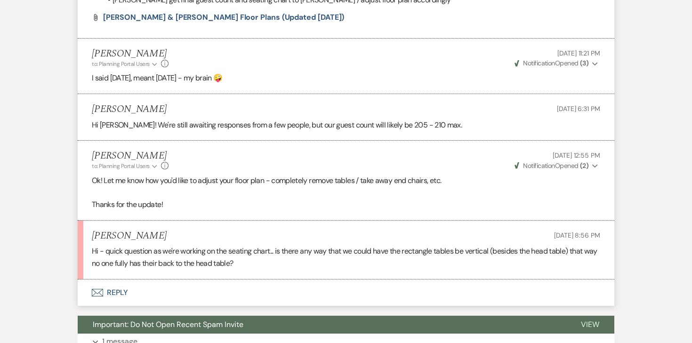
click at [125, 290] on button "Envelope Reply" at bounding box center [346, 293] width 537 height 26
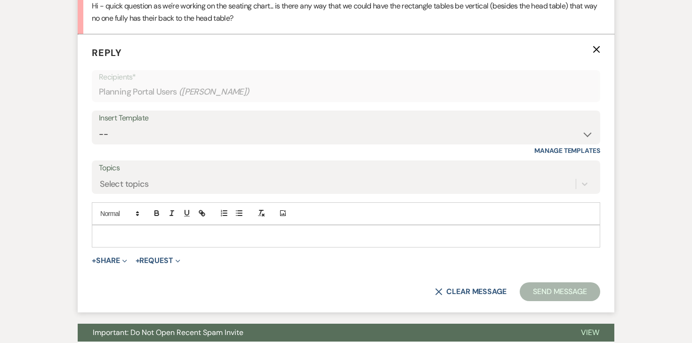
scroll to position [1150, 0]
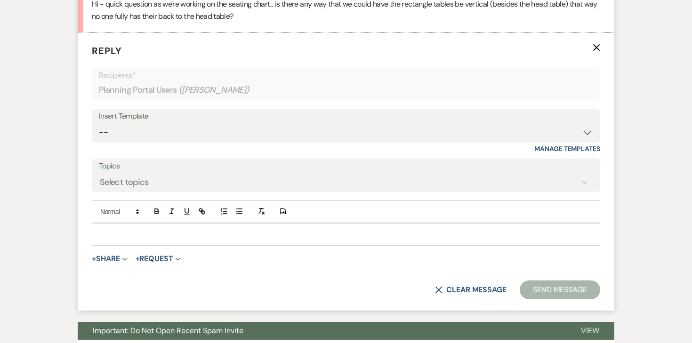
click at [234, 235] on p at bounding box center [346, 234] width 494 height 10
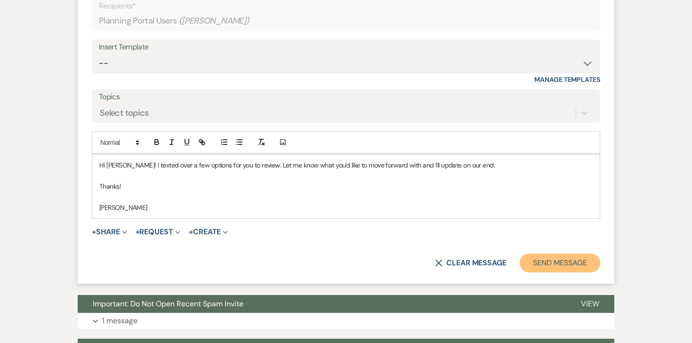
click at [531, 262] on button "Send Message" at bounding box center [560, 263] width 81 height 19
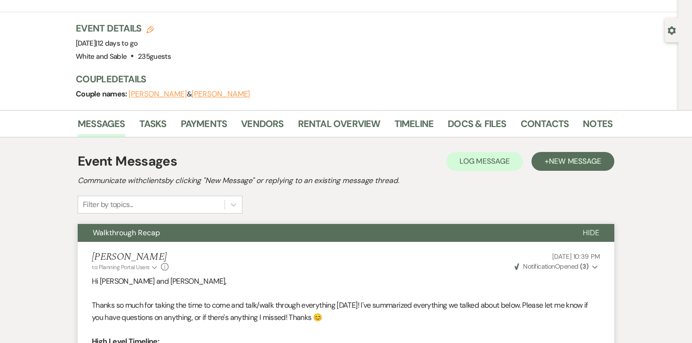
scroll to position [0, 0]
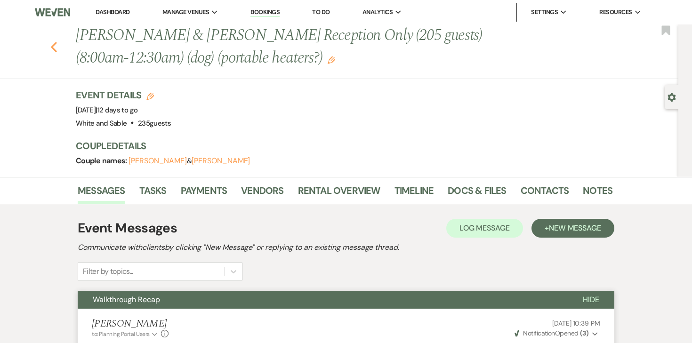
click at [56, 44] on icon "Previous" at bounding box center [53, 46] width 7 height 11
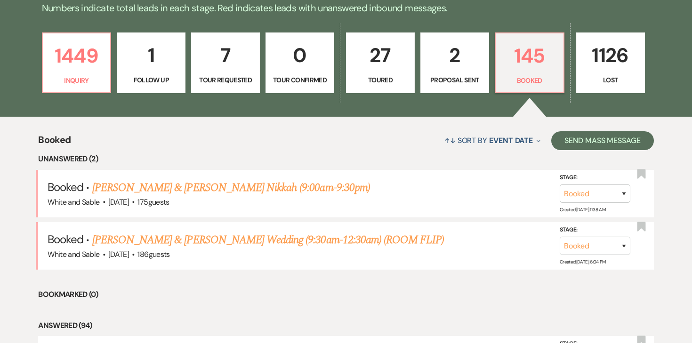
scroll to position [245, 0]
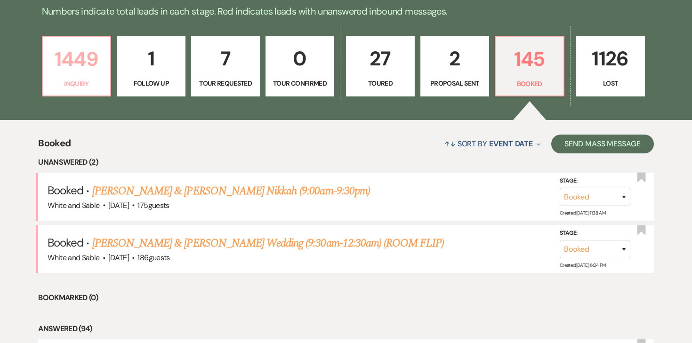
click at [79, 49] on p "1449" at bounding box center [77, 59] width 57 height 32
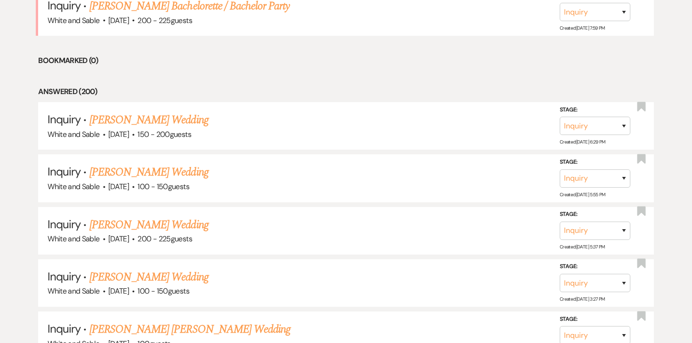
scroll to position [441, 0]
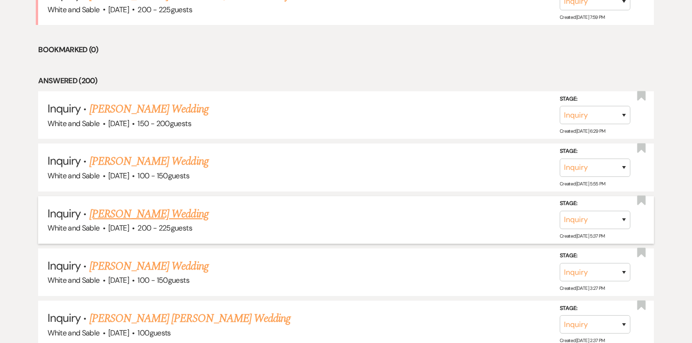
click at [140, 215] on link "[PERSON_NAME] Wedding" at bounding box center [148, 214] width 119 height 17
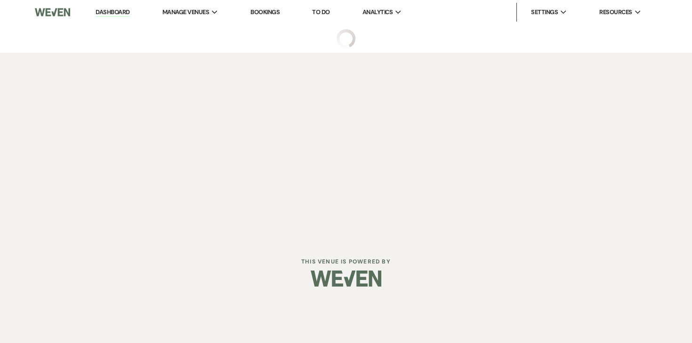
select select "5"
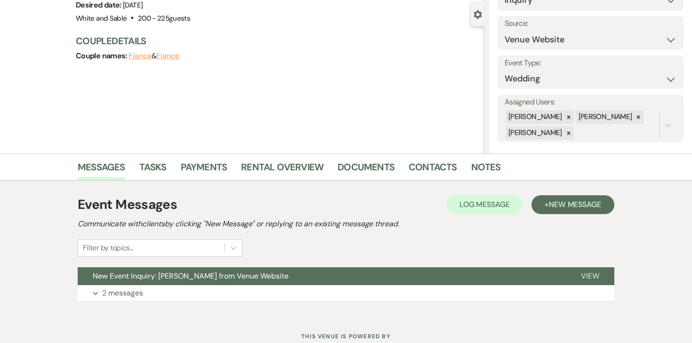
scroll to position [88, 0]
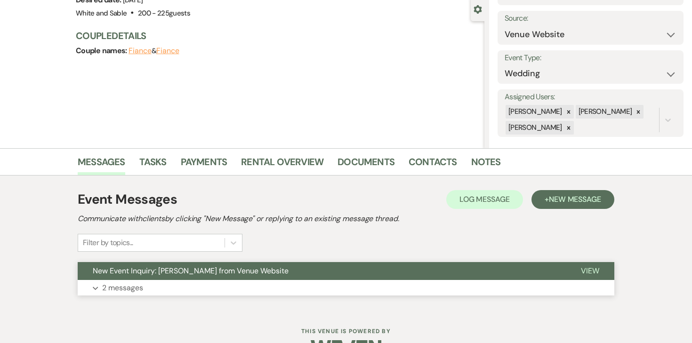
click at [120, 295] on button "Expand 2 messages" at bounding box center [346, 288] width 537 height 16
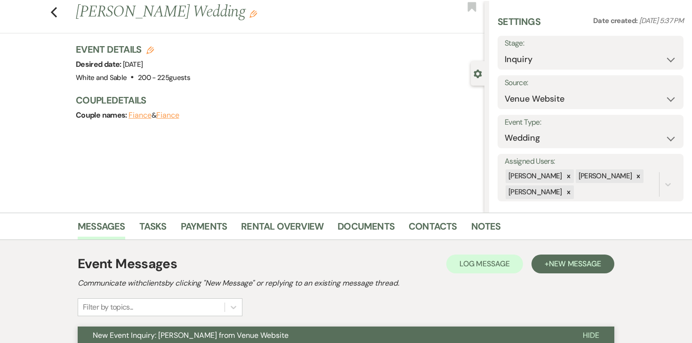
scroll to position [0, 0]
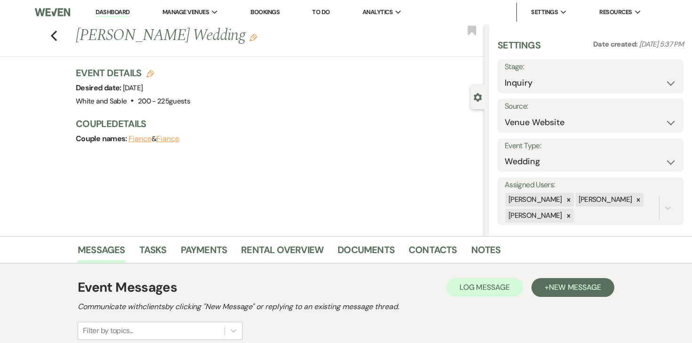
click at [123, 9] on link "Dashboard" at bounding box center [113, 12] width 34 height 9
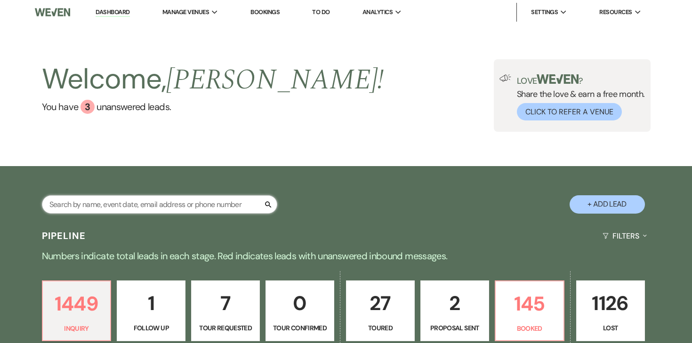
click at [126, 206] on input "text" at bounding box center [159, 204] width 235 height 18
type input "[PERSON_NAME]"
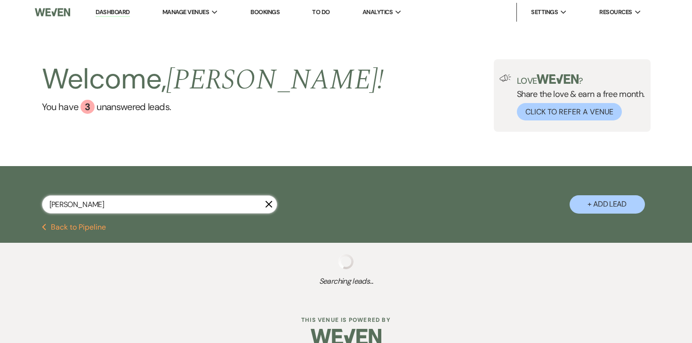
scroll to position [39, 0]
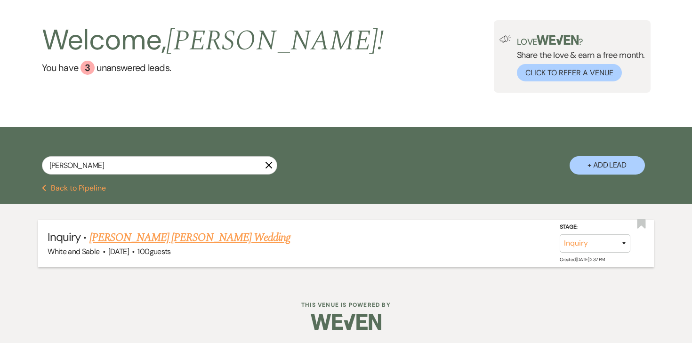
click at [130, 238] on link "[PERSON_NAME] [PERSON_NAME] Wedding" at bounding box center [189, 237] width 201 height 17
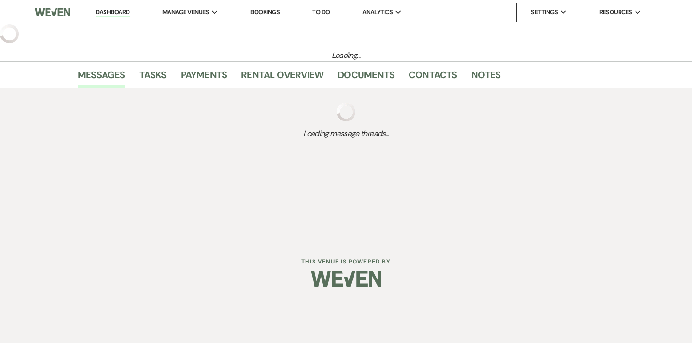
select select "5"
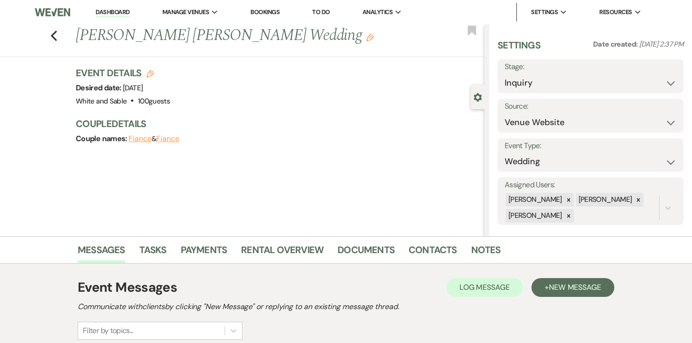
scroll to position [115, 0]
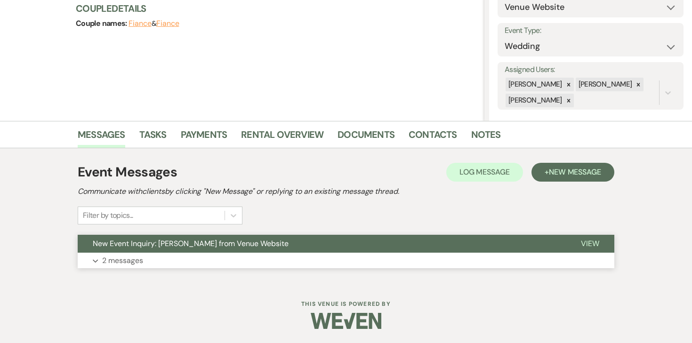
click at [116, 267] on button "Expand 2 messages" at bounding box center [346, 261] width 537 height 16
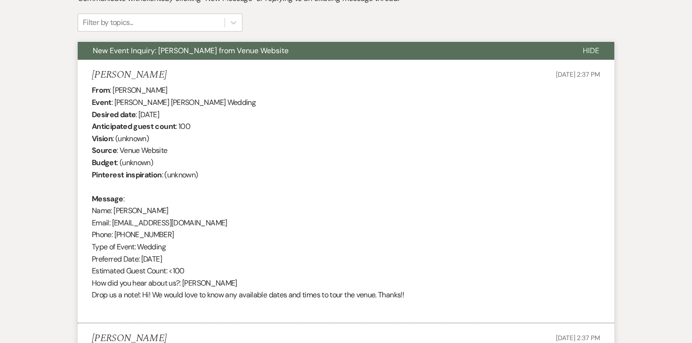
scroll to position [0, 0]
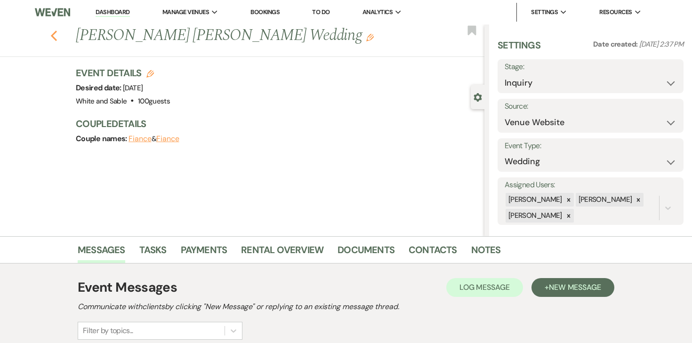
click at [51, 38] on icon "Previous" at bounding box center [53, 35] width 7 height 11
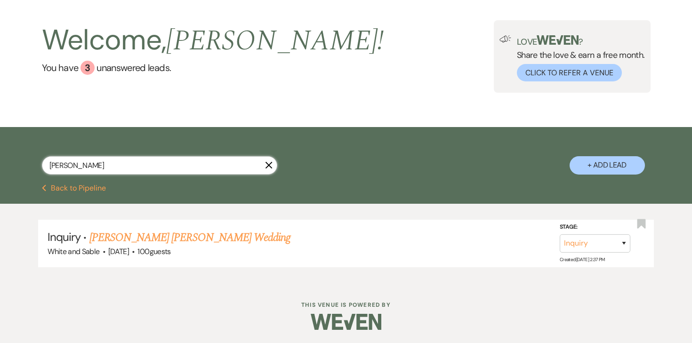
click at [115, 163] on input "[PERSON_NAME]" at bounding box center [159, 165] width 235 height 18
click at [105, 237] on link "[PERSON_NAME] [PERSON_NAME] Wedding" at bounding box center [189, 237] width 201 height 17
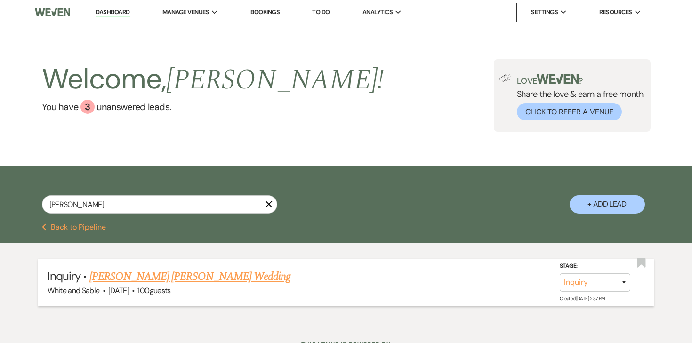
select select "5"
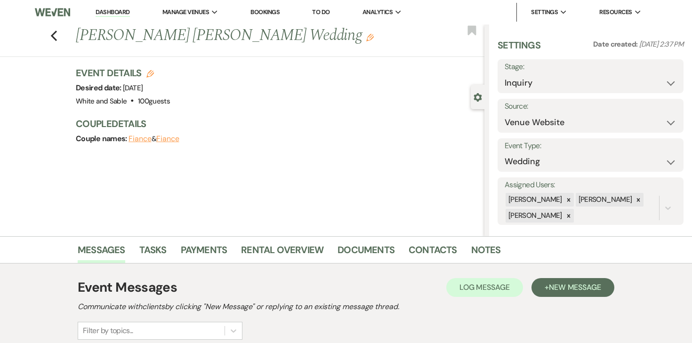
scroll to position [115, 0]
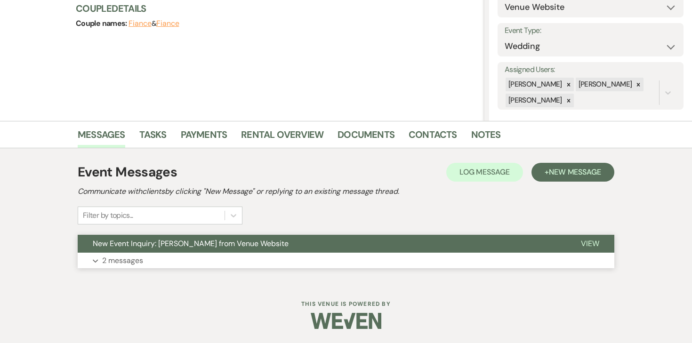
click at [105, 254] on button "Expand 2 messages" at bounding box center [346, 261] width 537 height 16
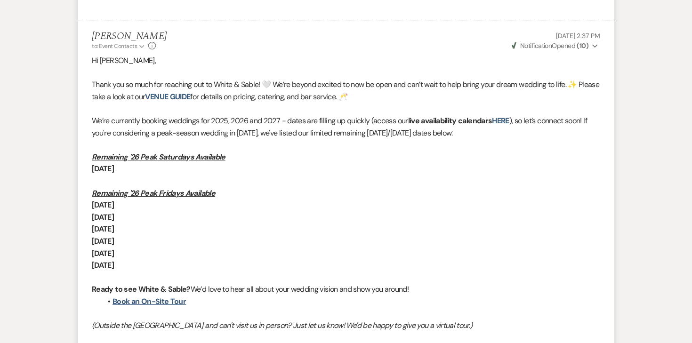
scroll to position [0, 0]
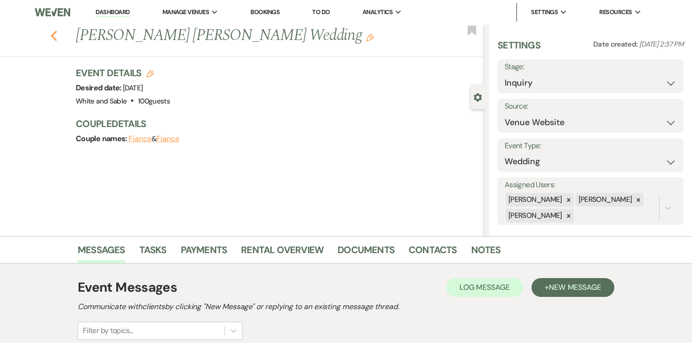
click at [55, 35] on icon "Previous" at bounding box center [53, 35] width 7 height 11
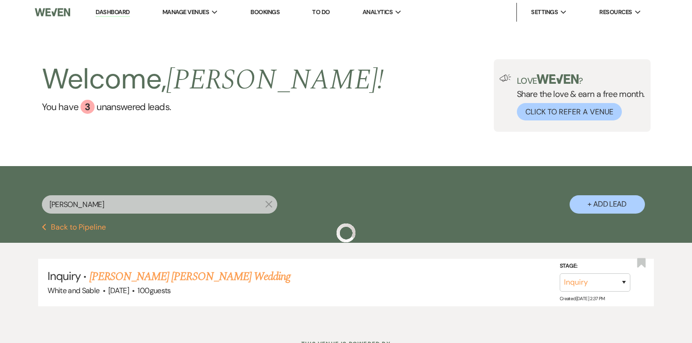
scroll to position [39, 0]
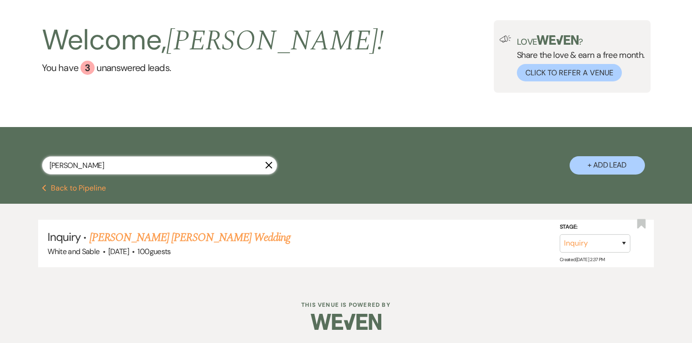
click at [104, 167] on input "[PERSON_NAME]" at bounding box center [159, 165] width 235 height 18
type input "[PERSON_NAME]"
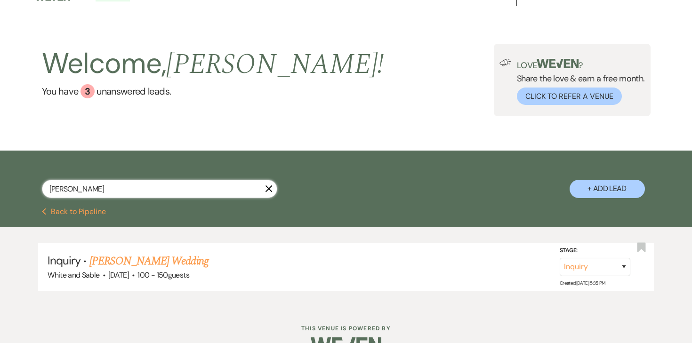
scroll to position [39, 0]
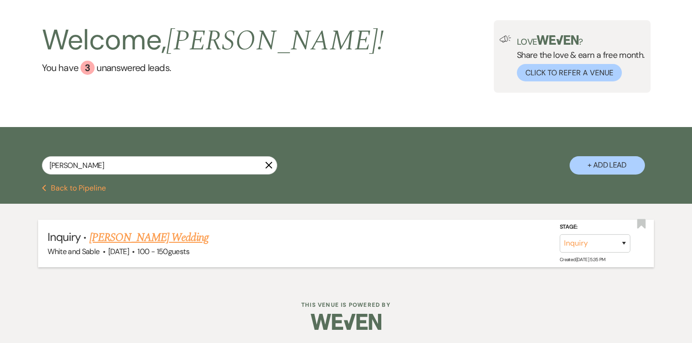
click at [107, 230] on link "[PERSON_NAME] Wedding" at bounding box center [148, 237] width 119 height 17
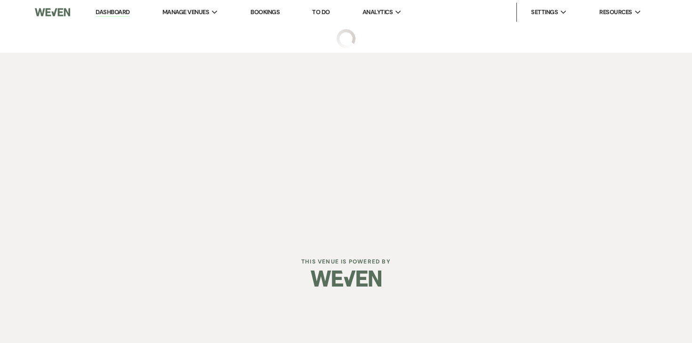
select select "5"
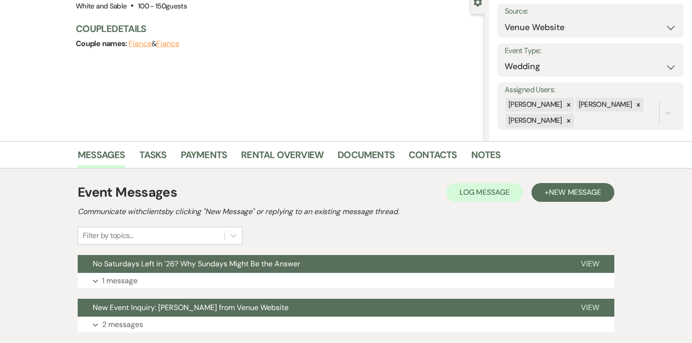
scroll to position [159, 0]
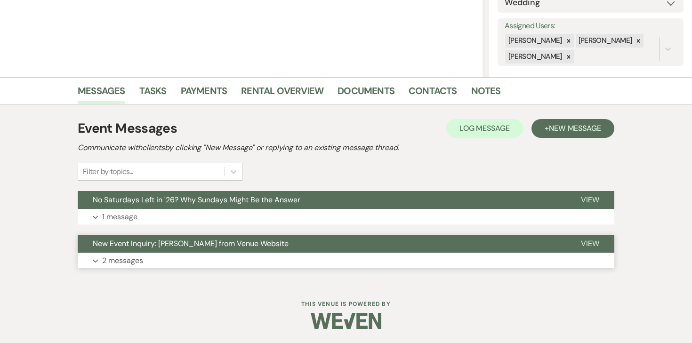
click at [116, 258] on p "2 messages" at bounding box center [122, 261] width 41 height 12
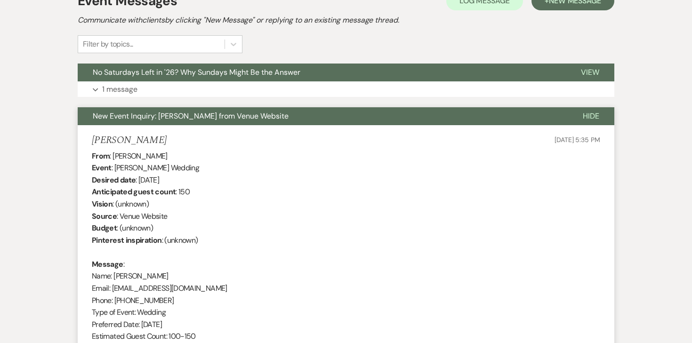
scroll to position [285, 0]
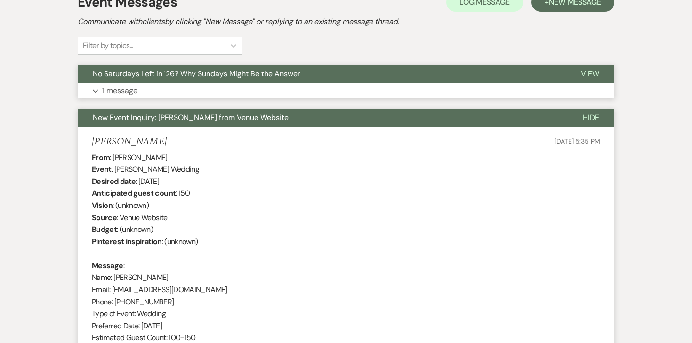
click at [117, 92] on p "1 message" at bounding box center [119, 91] width 35 height 12
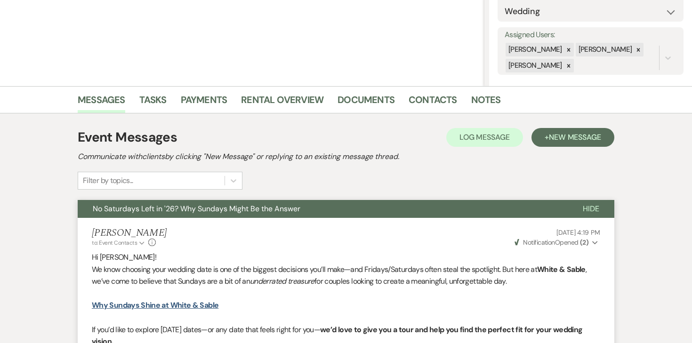
scroll to position [0, 0]
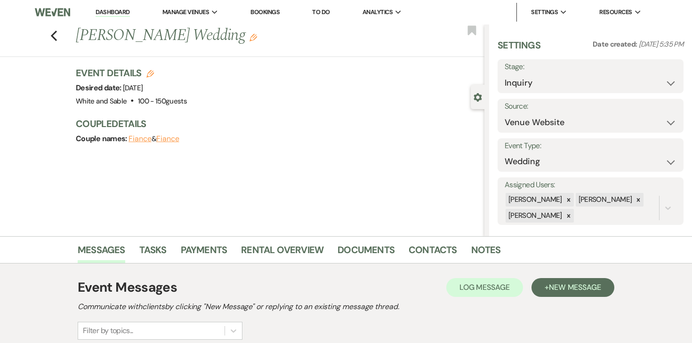
click at [112, 12] on link "Dashboard" at bounding box center [113, 12] width 34 height 9
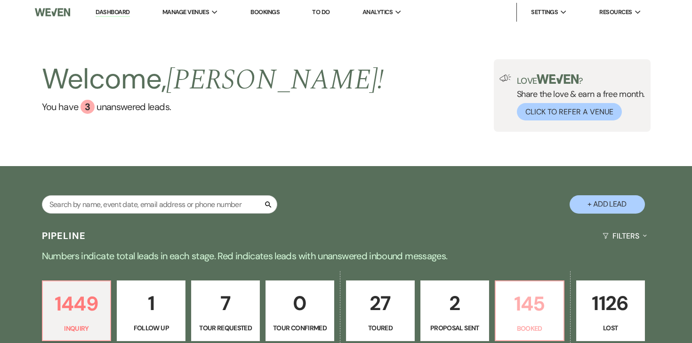
click at [552, 319] on p "145" at bounding box center [530, 304] width 57 height 32
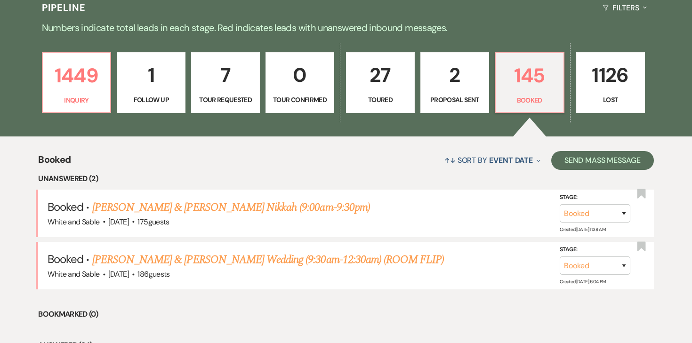
scroll to position [195, 0]
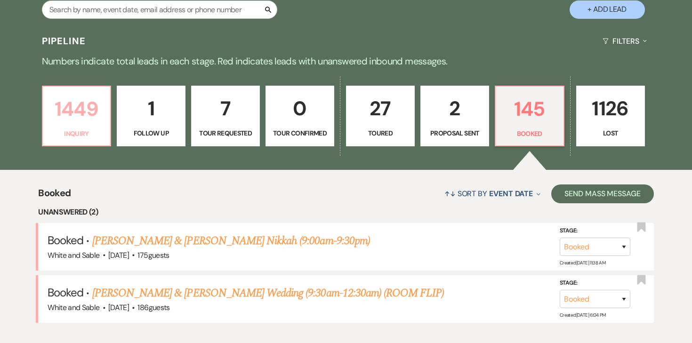
click at [89, 112] on p "1449" at bounding box center [77, 109] width 57 height 32
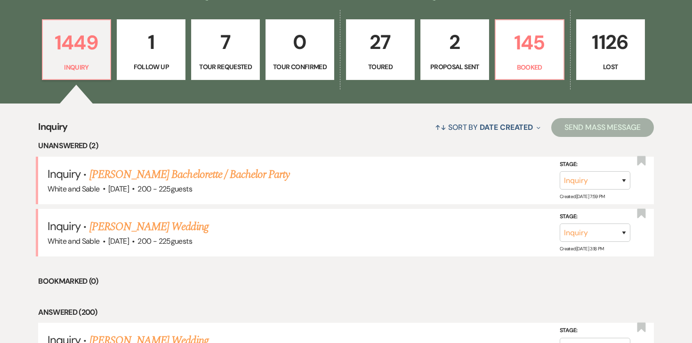
scroll to position [271, 0]
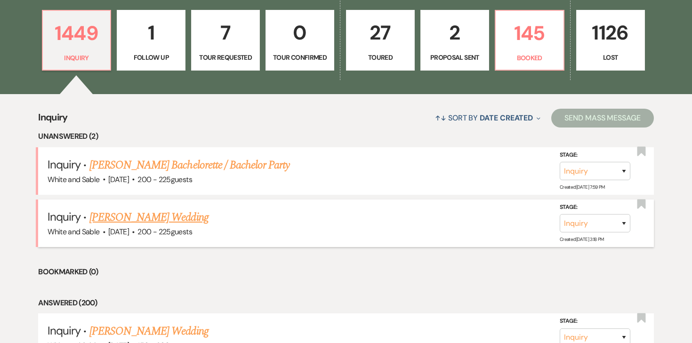
click at [144, 217] on link "[PERSON_NAME] Wedding" at bounding box center [148, 217] width 119 height 17
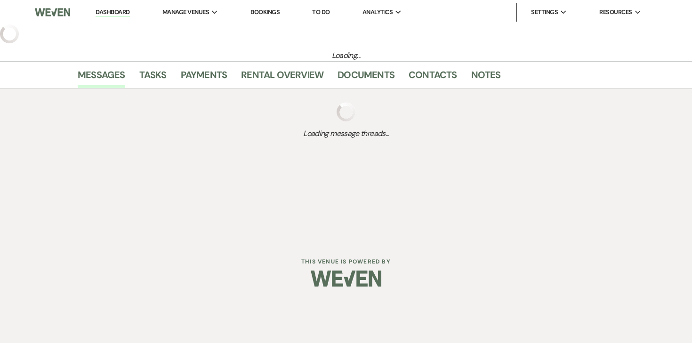
select select "5"
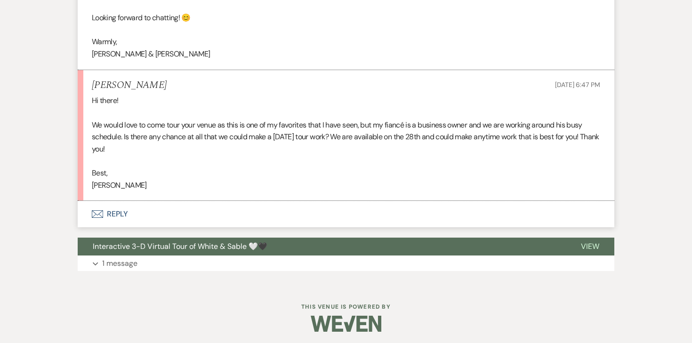
scroll to position [1006, 0]
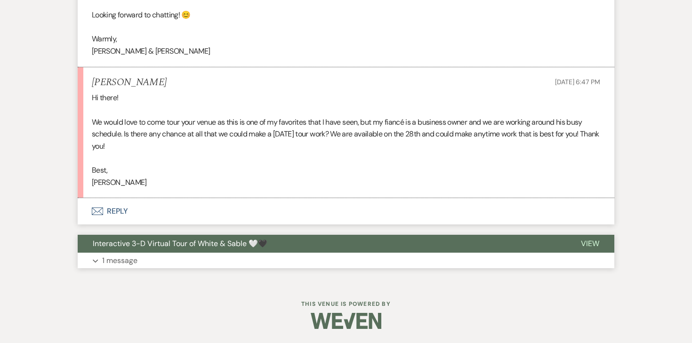
click at [128, 263] on p "1 message" at bounding box center [119, 261] width 35 height 12
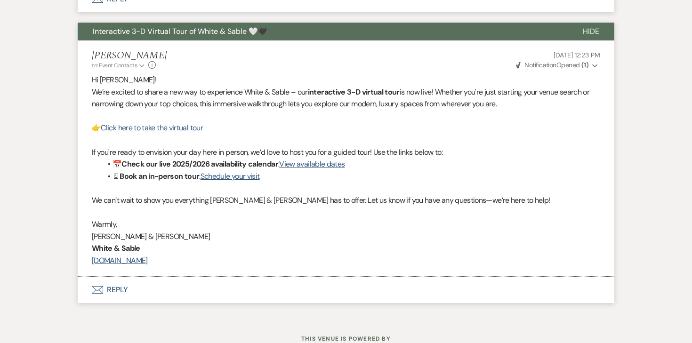
scroll to position [1217, 0]
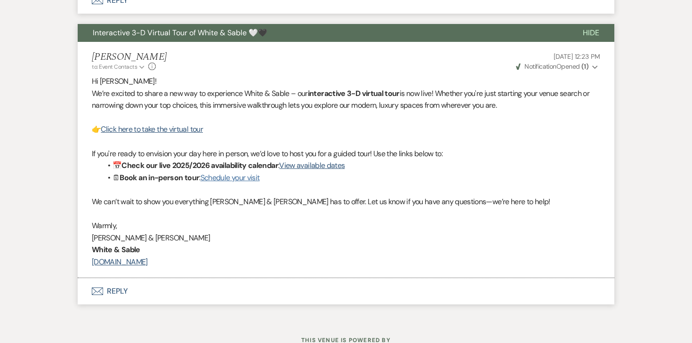
click at [251, 178] on link "Schedule your visit" at bounding box center [230, 178] width 59 height 10
